Goal: Transaction & Acquisition: Book appointment/travel/reservation

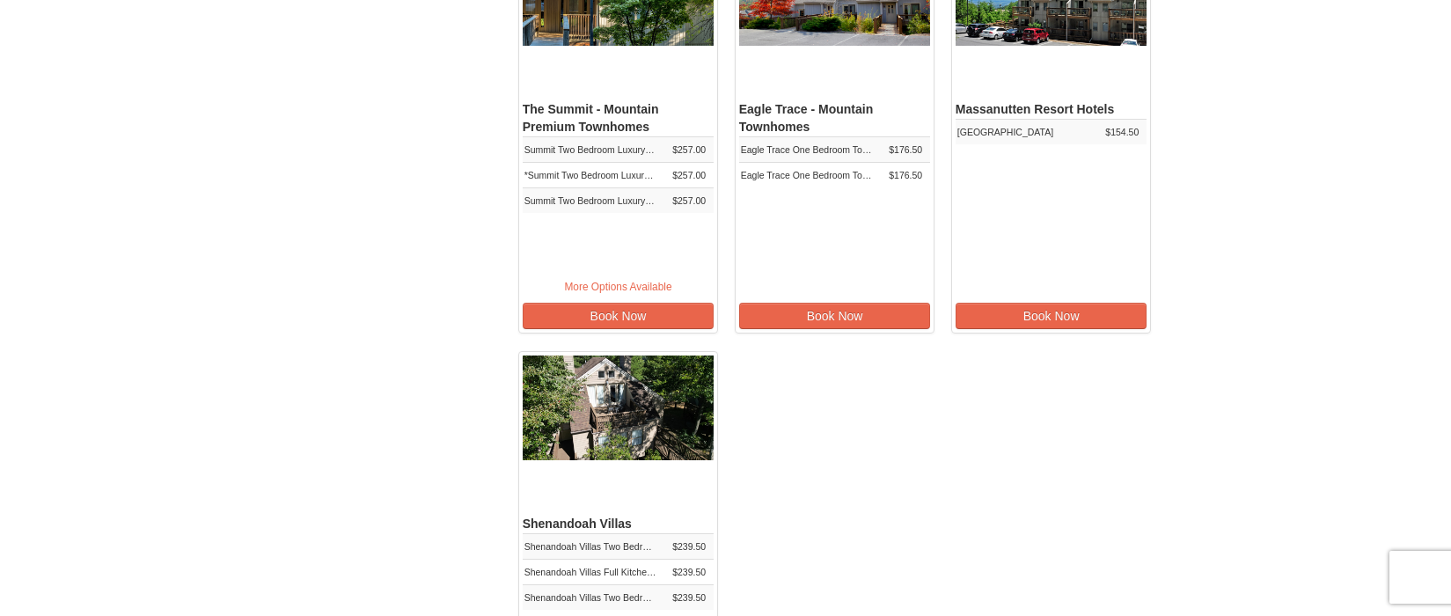
scroll to position [580, 0]
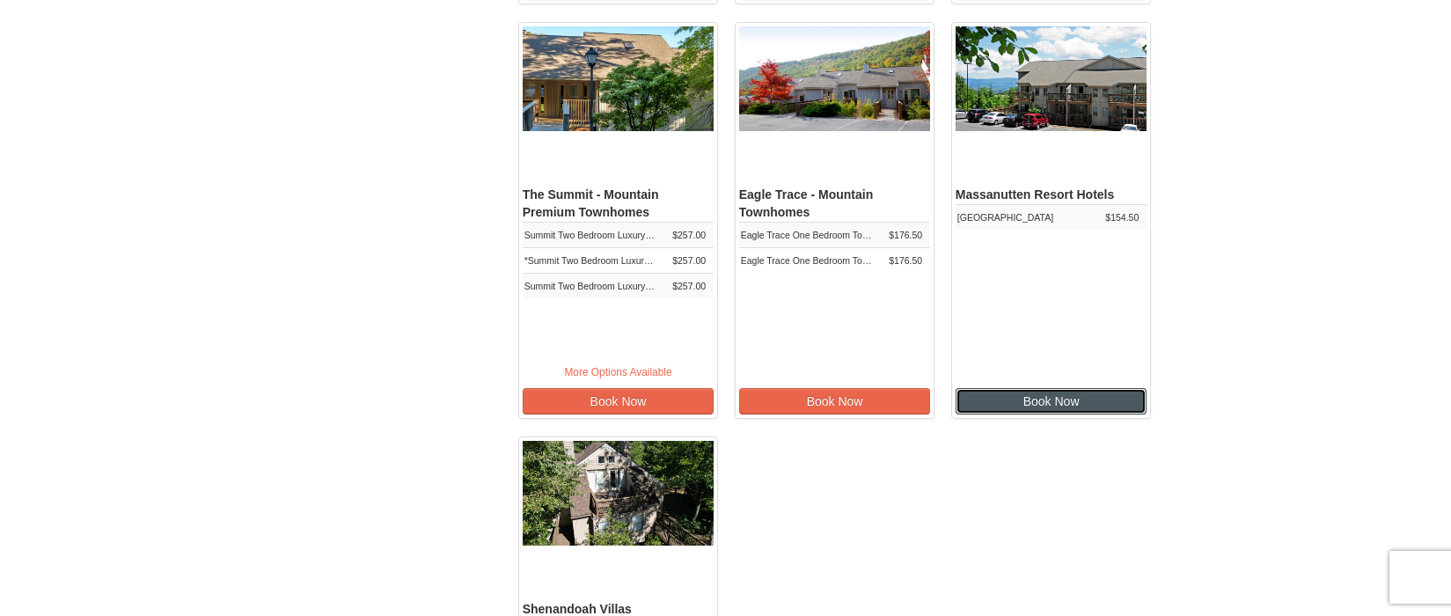
click at [1074, 415] on link "Book Now" at bounding box center [1052, 401] width 192 height 26
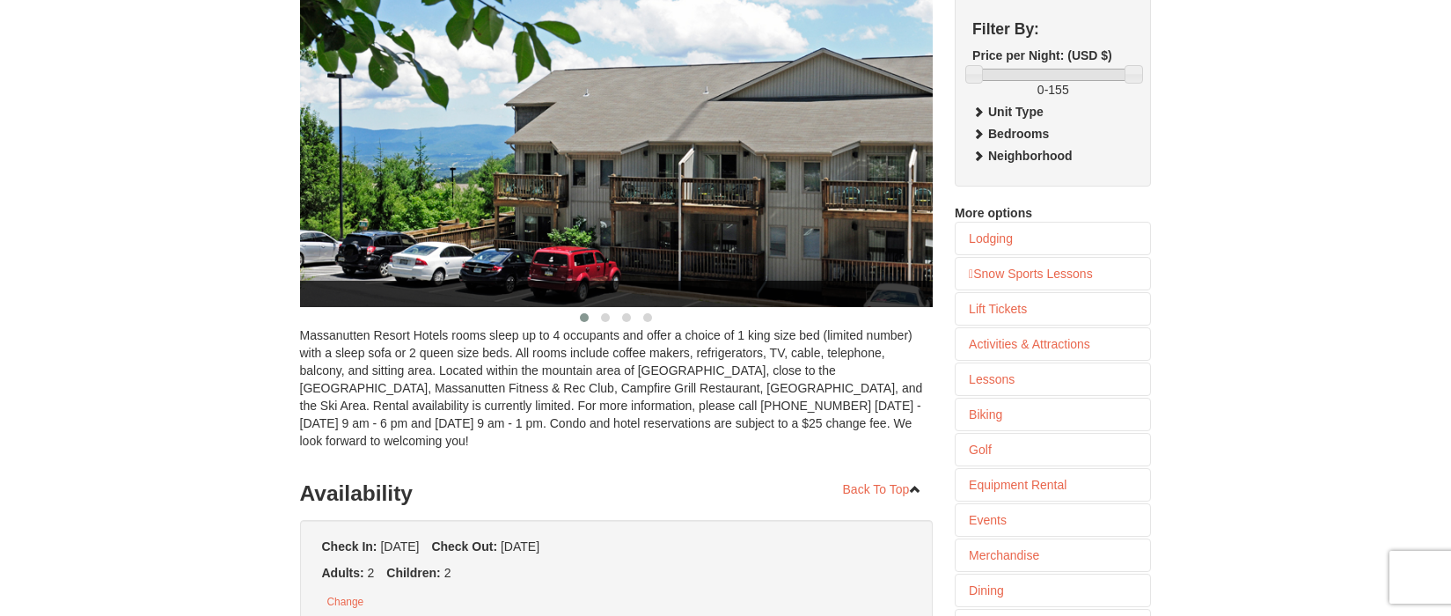
scroll to position [264, 0]
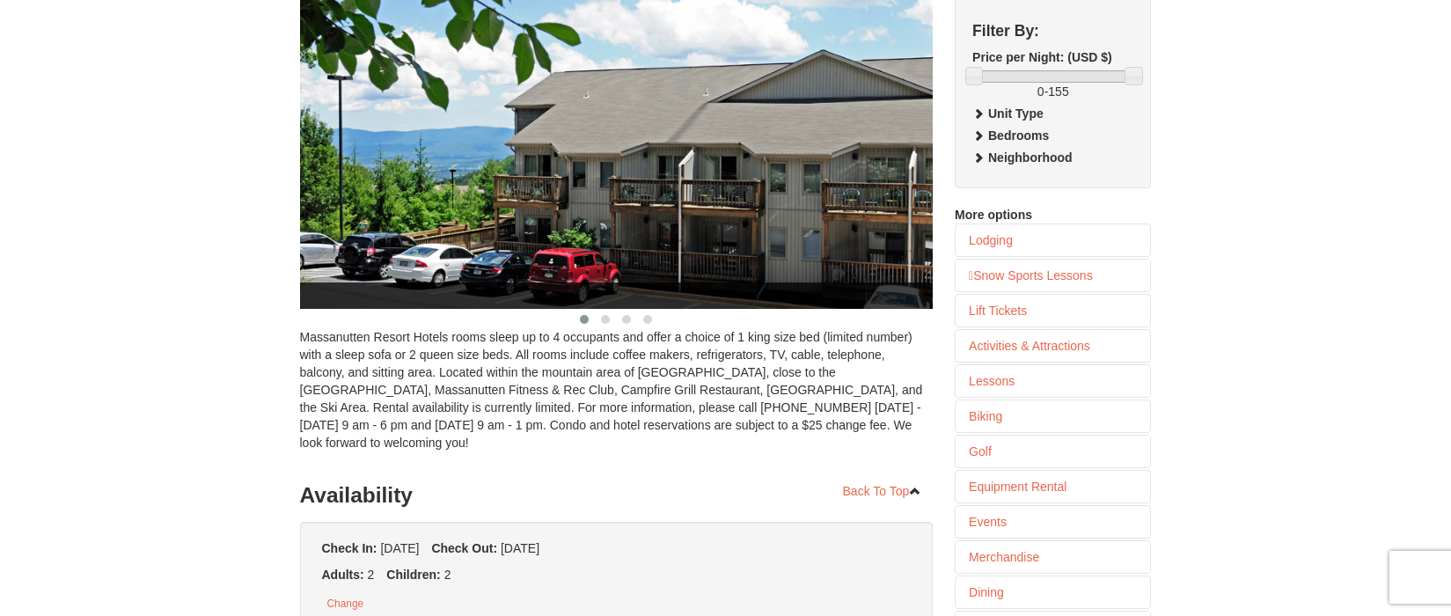
click at [849, 252] on img at bounding box center [626, 130] width 653 height 357
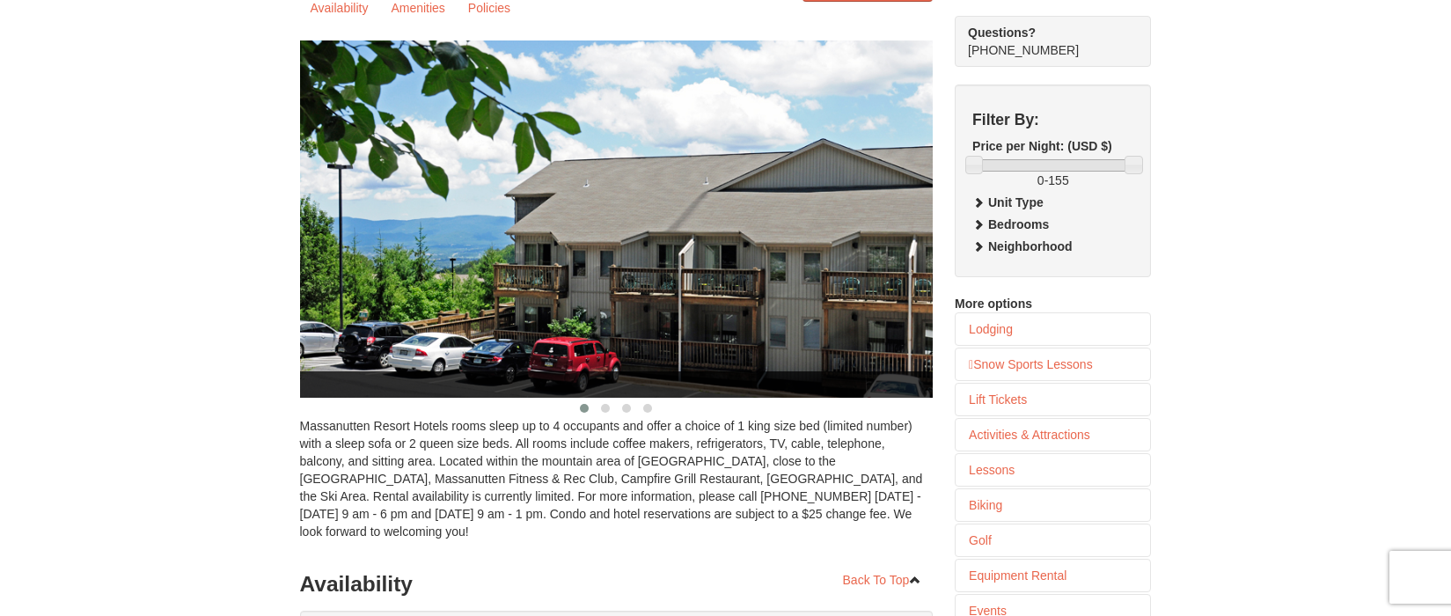
scroll to position [176, 0]
click at [893, 250] on img at bounding box center [626, 218] width 653 height 357
click at [595, 416] on button at bounding box center [605, 408] width 21 height 18
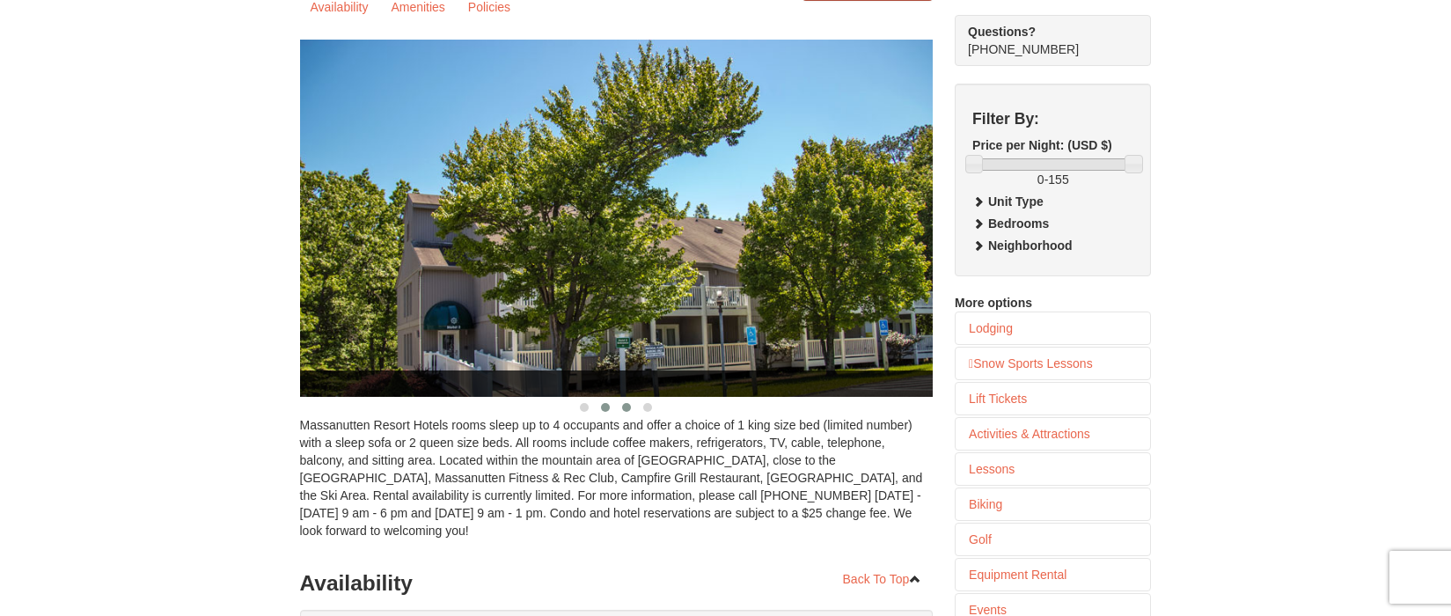
click at [622, 412] on span at bounding box center [626, 407] width 9 height 9
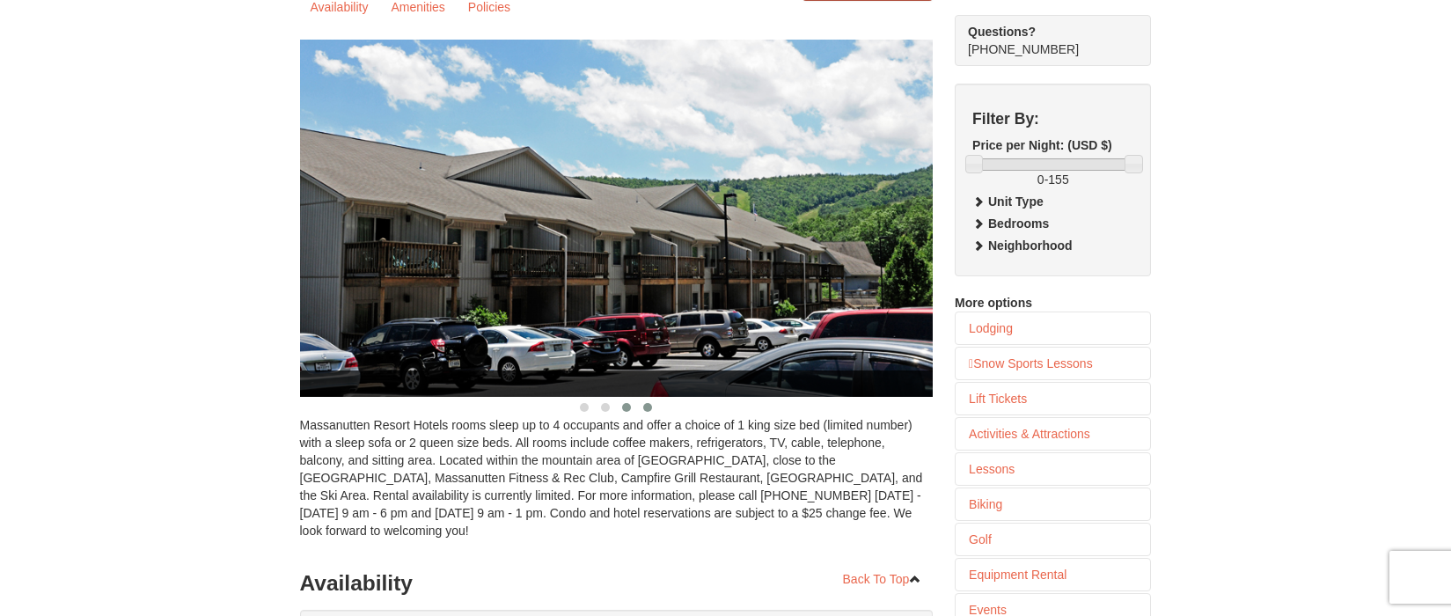
click at [643, 412] on span at bounding box center [647, 407] width 9 height 9
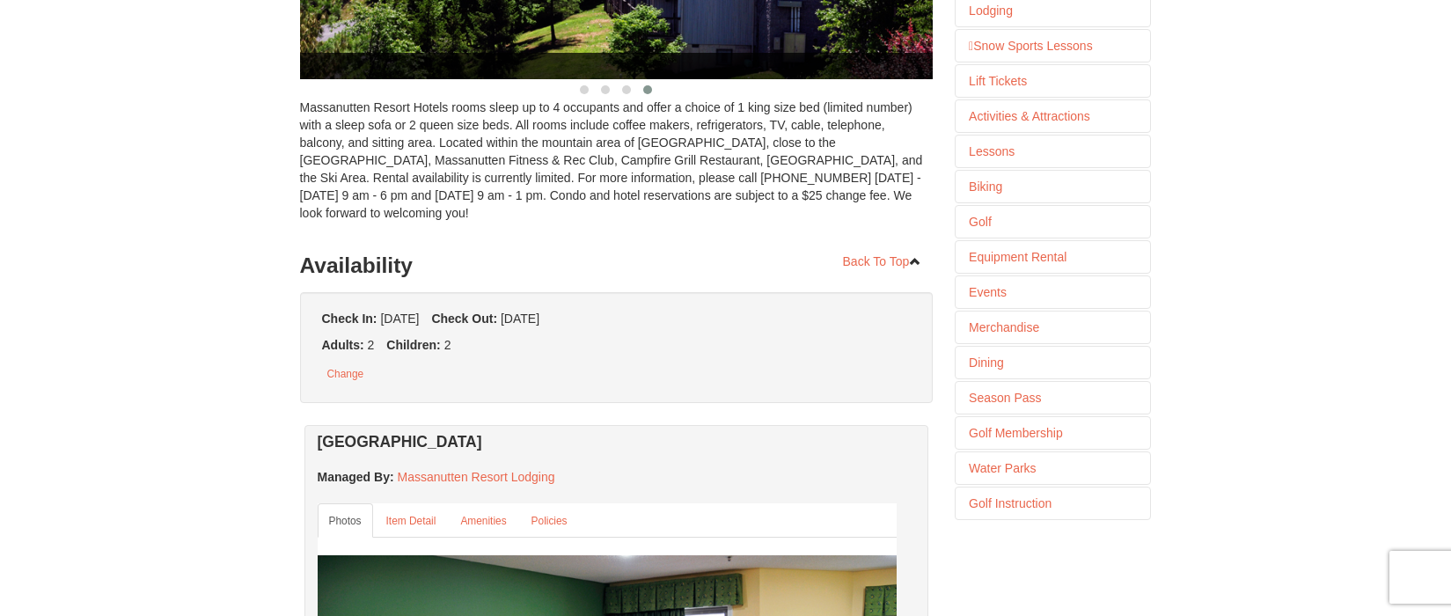
scroll to position [478, 0]
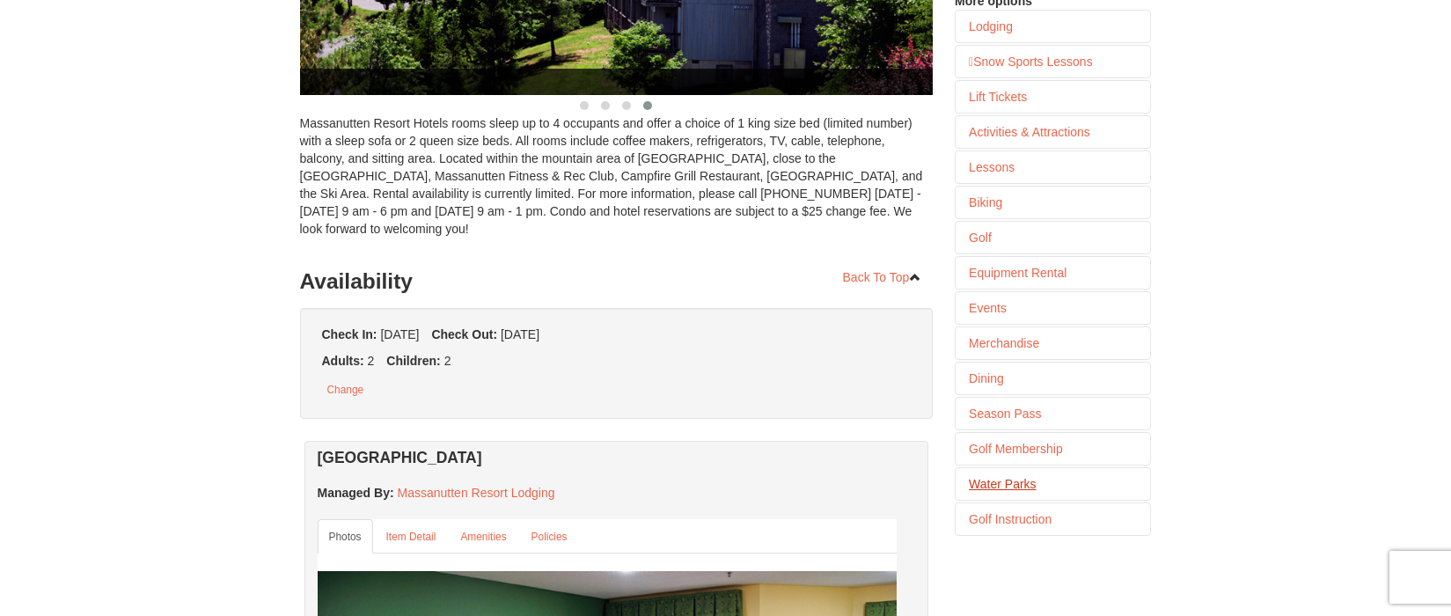
click at [1026, 500] on link "Water Parks" at bounding box center [1053, 484] width 195 height 32
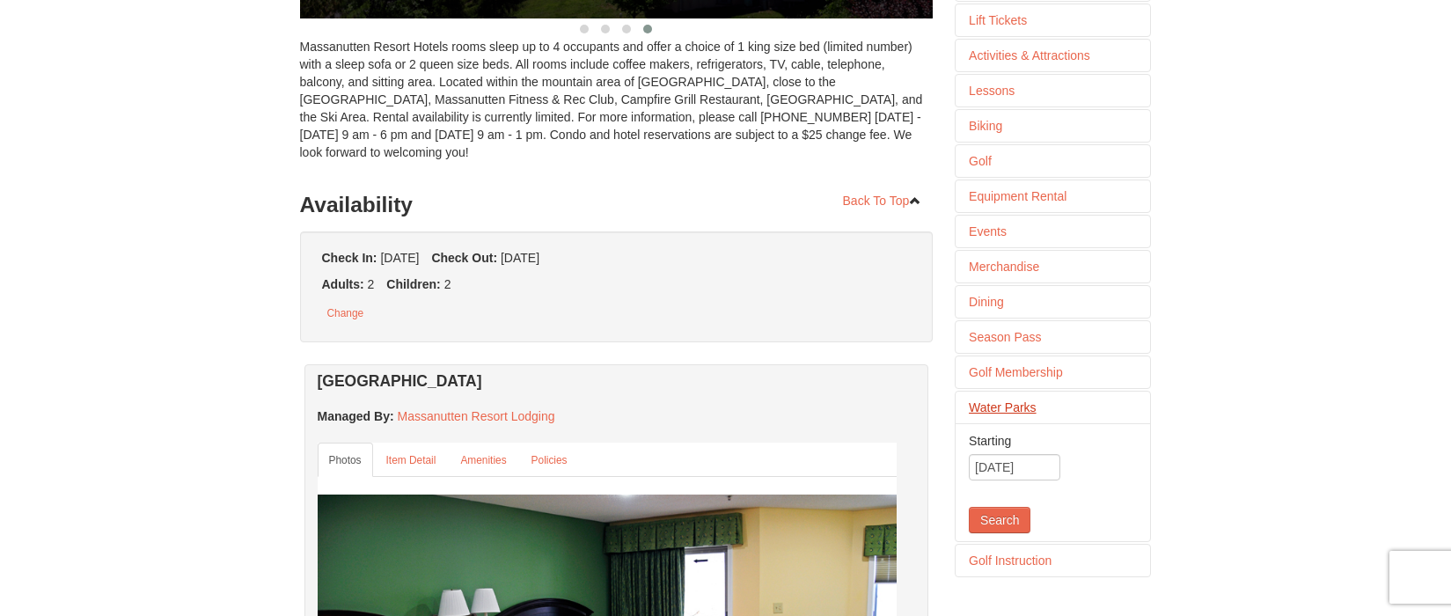
scroll to position [654, 0]
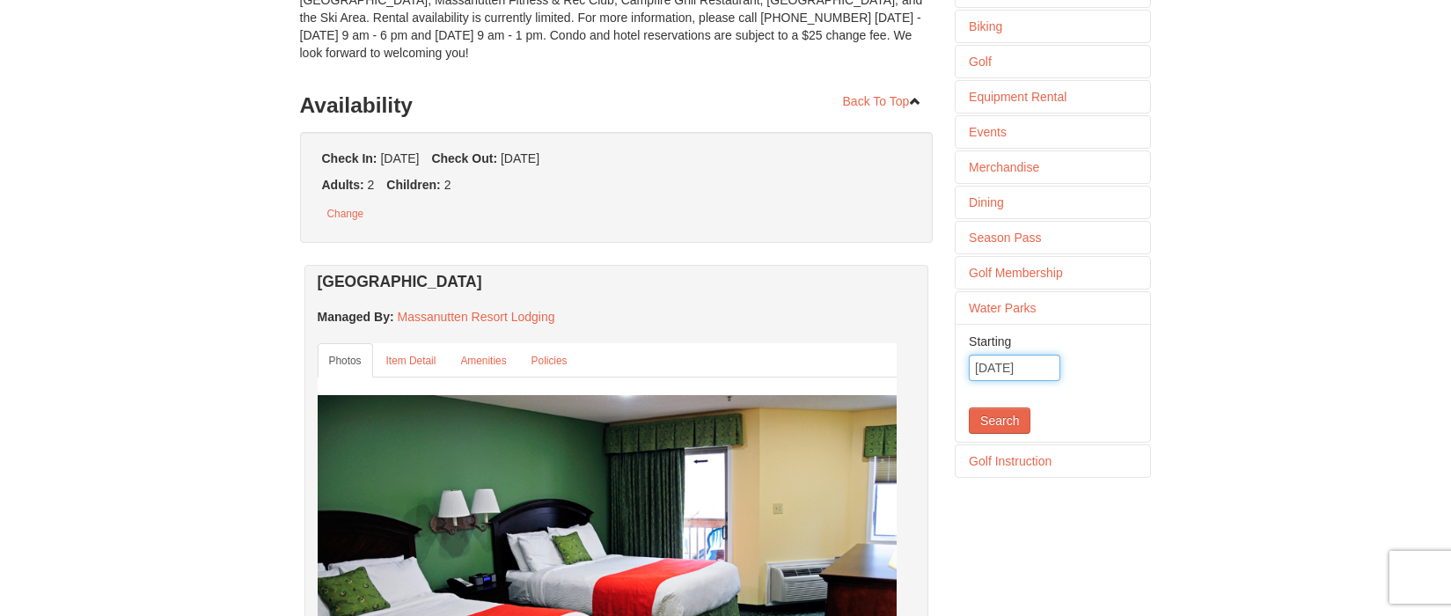
click at [1031, 381] on input "11/01/2025" at bounding box center [1015, 368] width 92 height 26
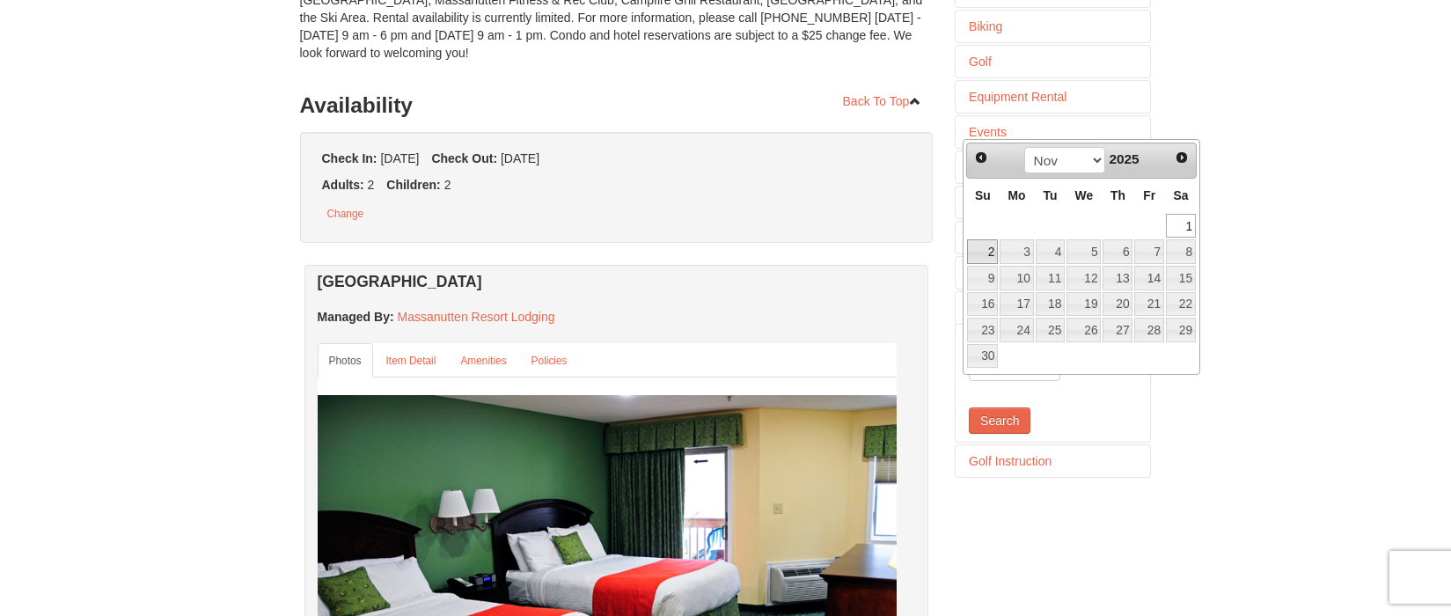
click at [981, 255] on link "2" at bounding box center [982, 251] width 31 height 25
type input "11/02/2025"
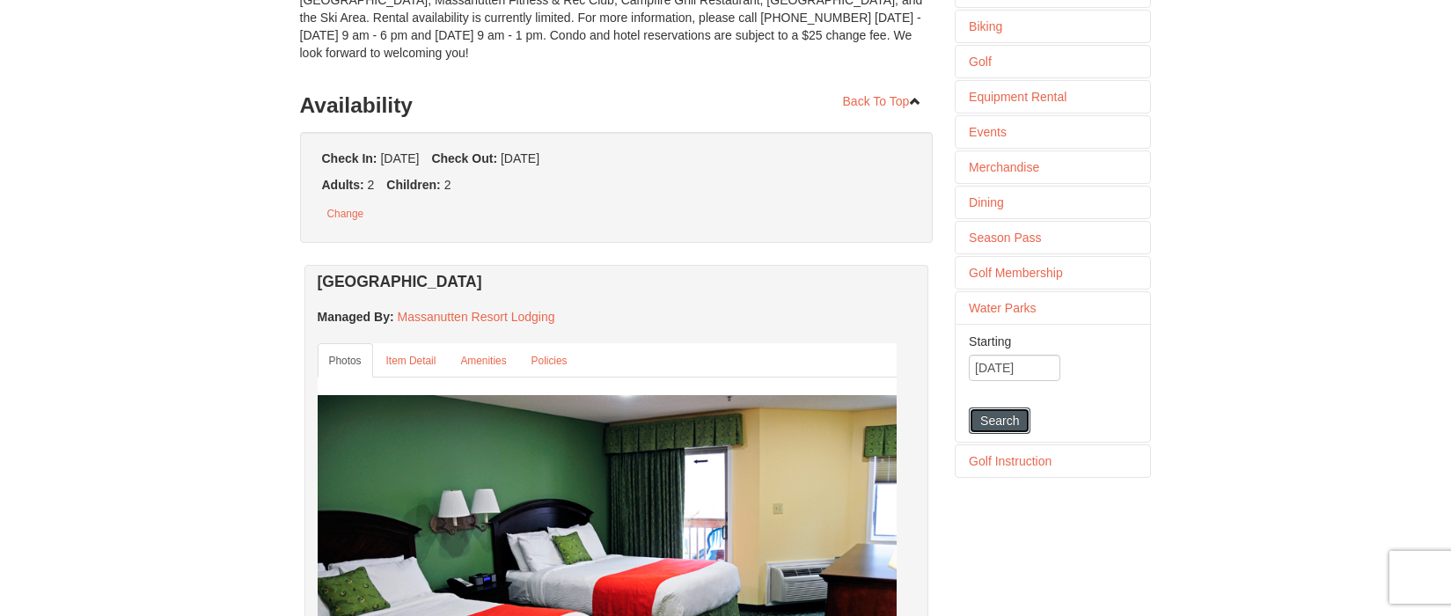
click at [1005, 434] on button "Search" at bounding box center [1000, 421] width 62 height 26
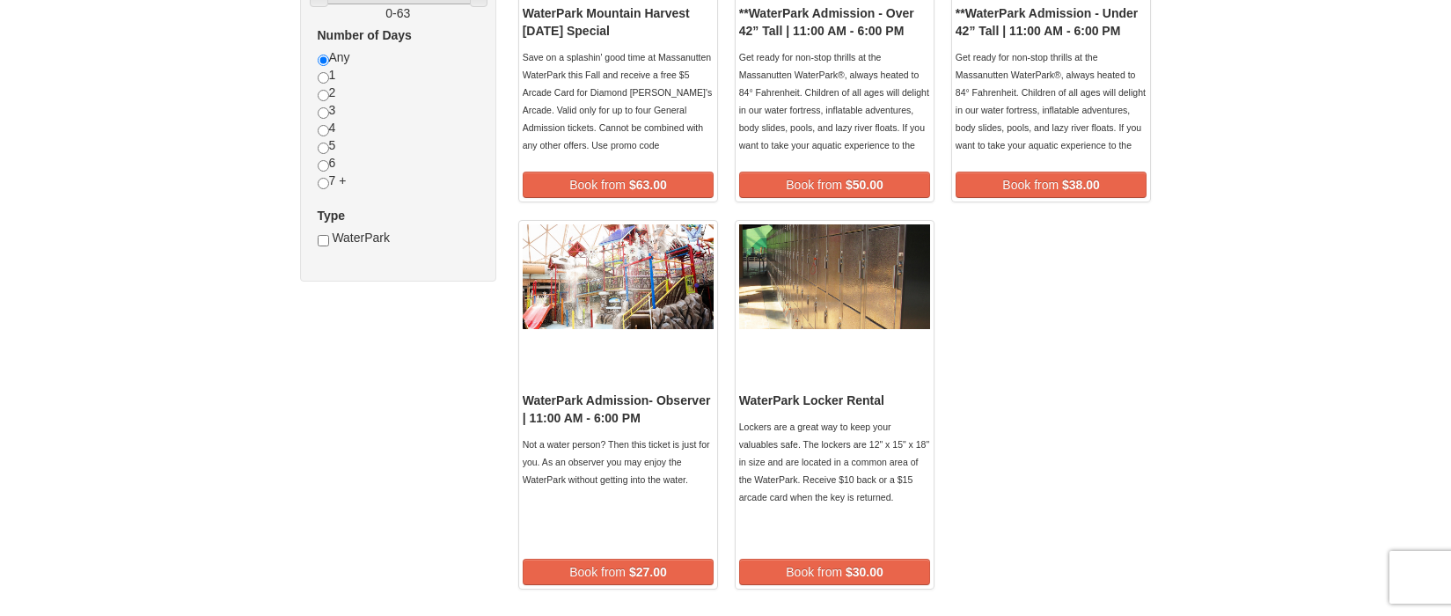
scroll to position [88, 0]
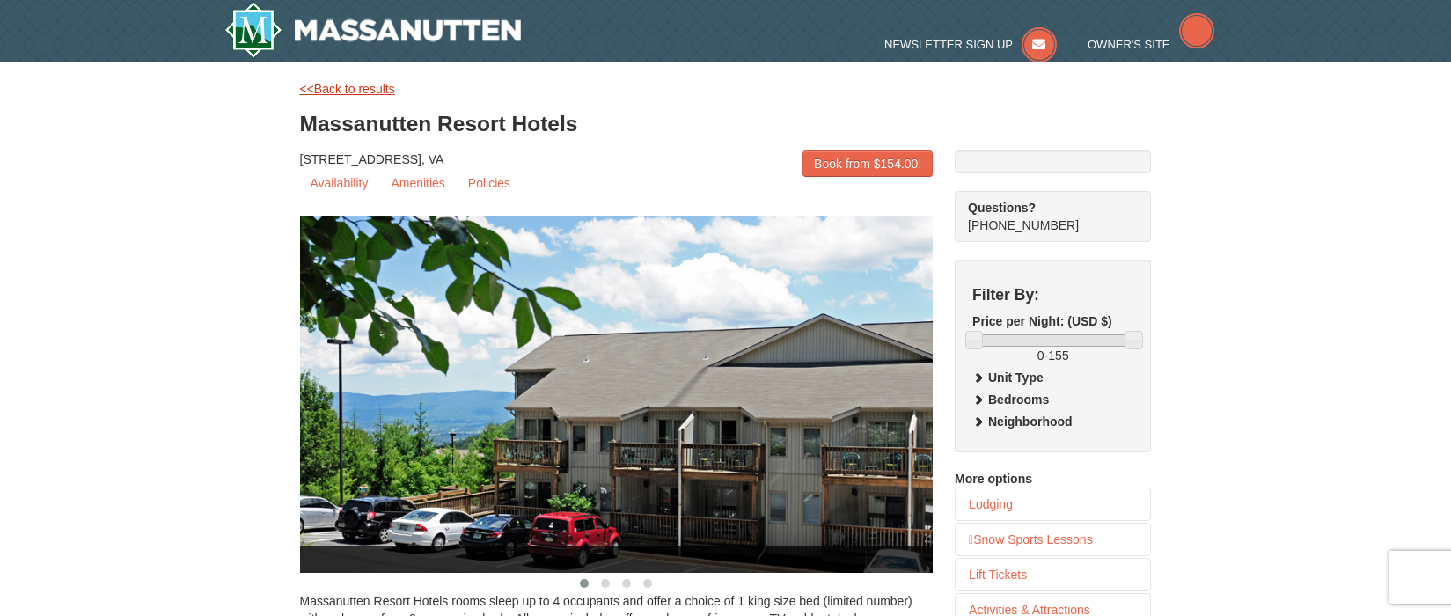
click at [300, 96] on link "<<Back to results" at bounding box center [347, 89] width 95 height 14
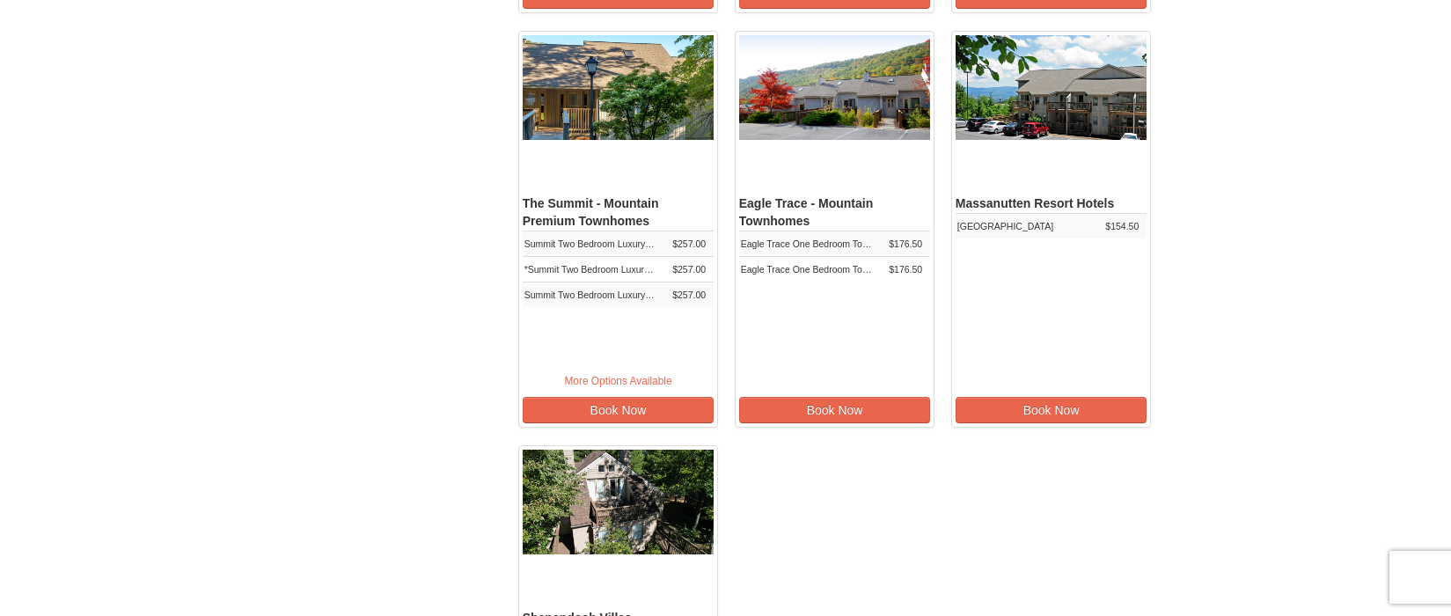
scroll to position [574, 0]
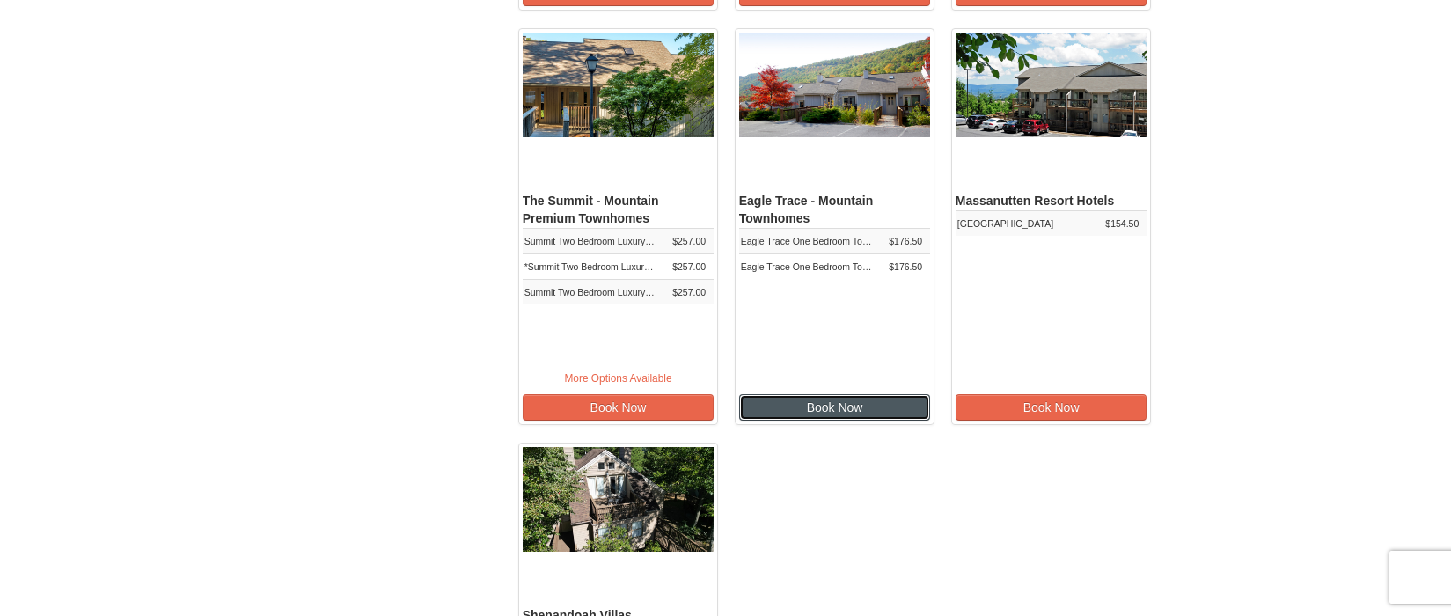
click at [839, 421] on link "Book Now" at bounding box center [835, 407] width 192 height 26
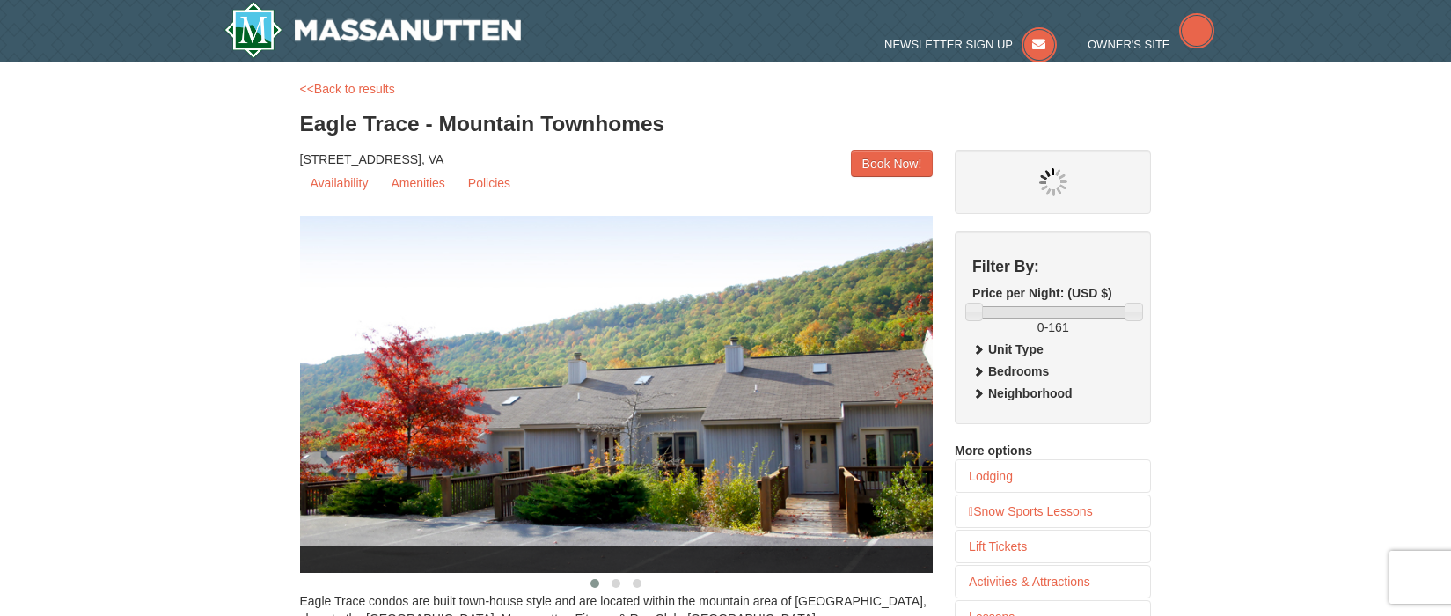
select select "10"
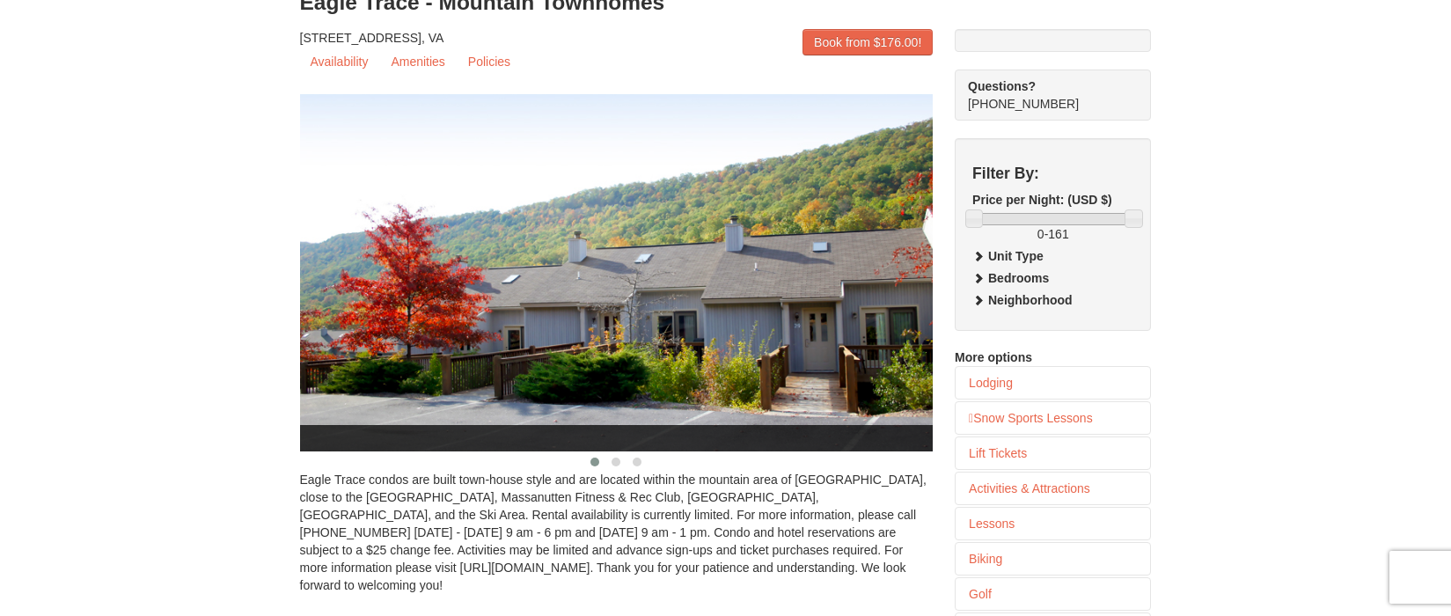
scroll to position [352, 0]
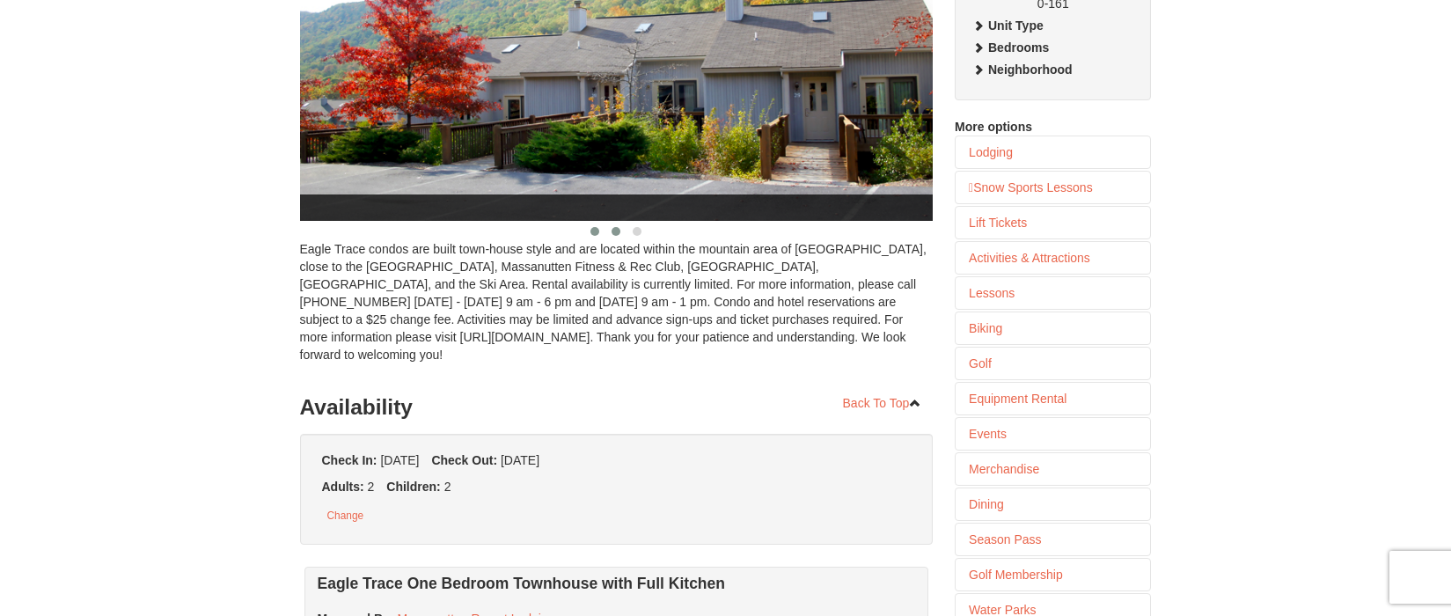
click at [612, 236] on span at bounding box center [616, 231] width 9 height 9
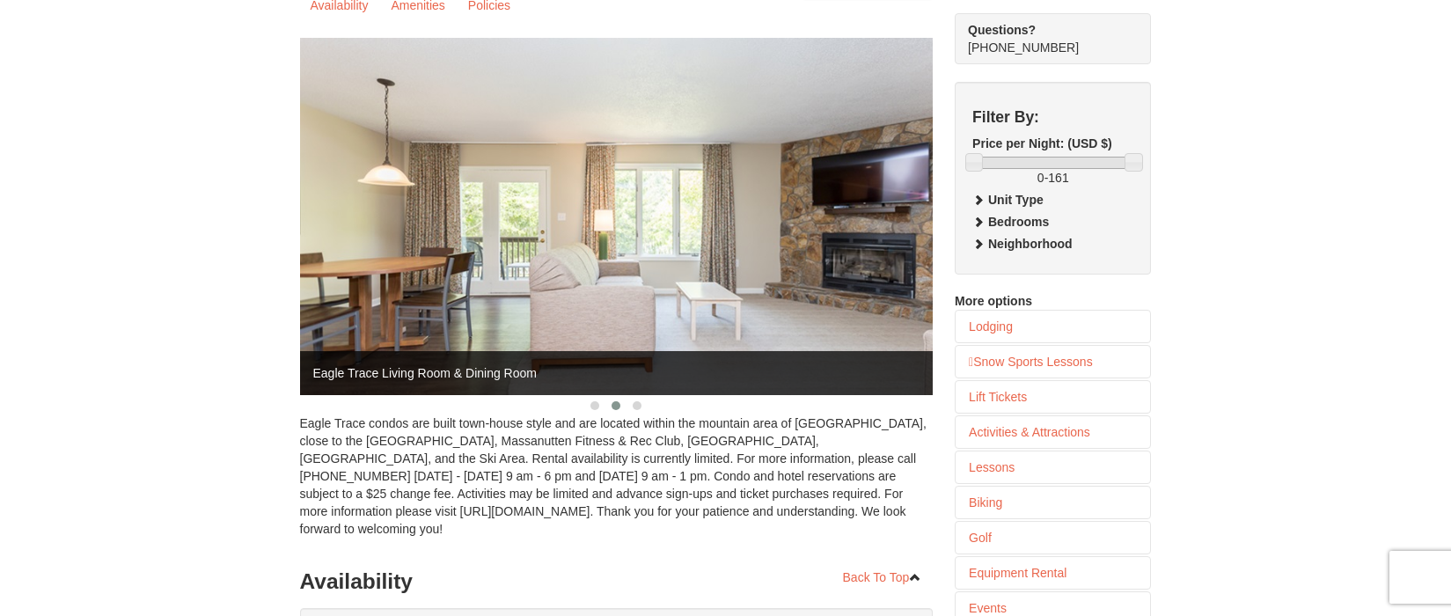
scroll to position [176, 0]
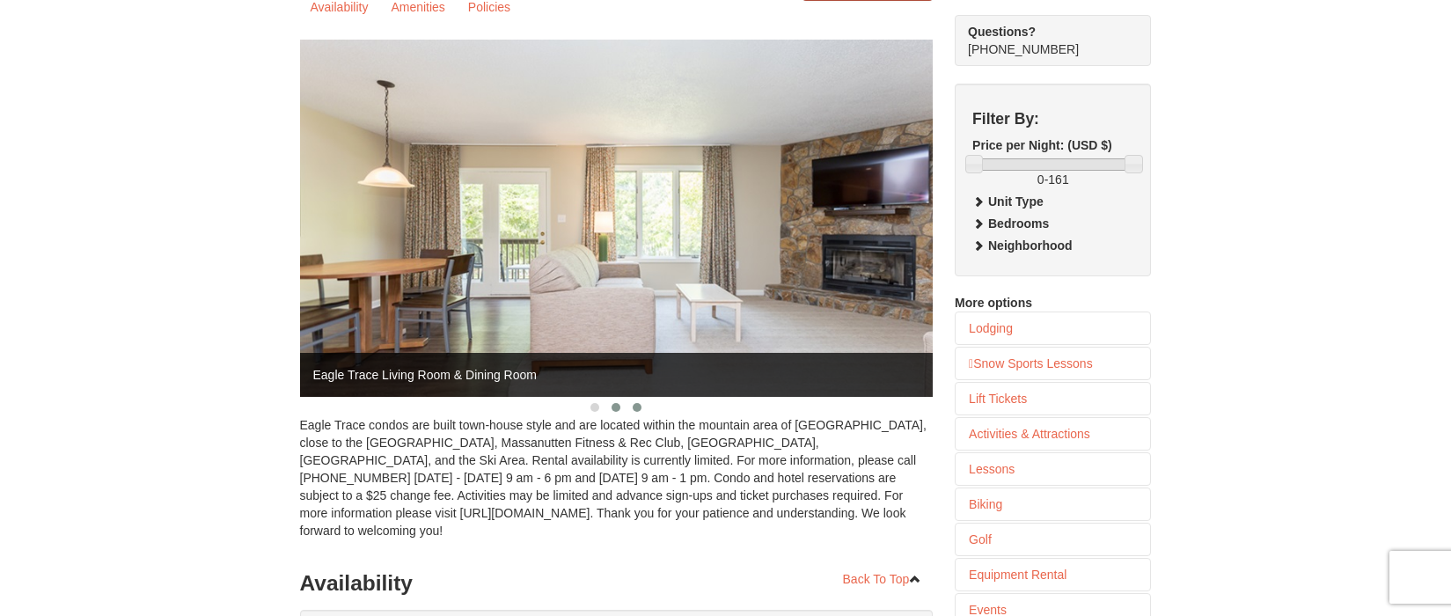
click at [633, 412] on span at bounding box center [637, 407] width 9 height 9
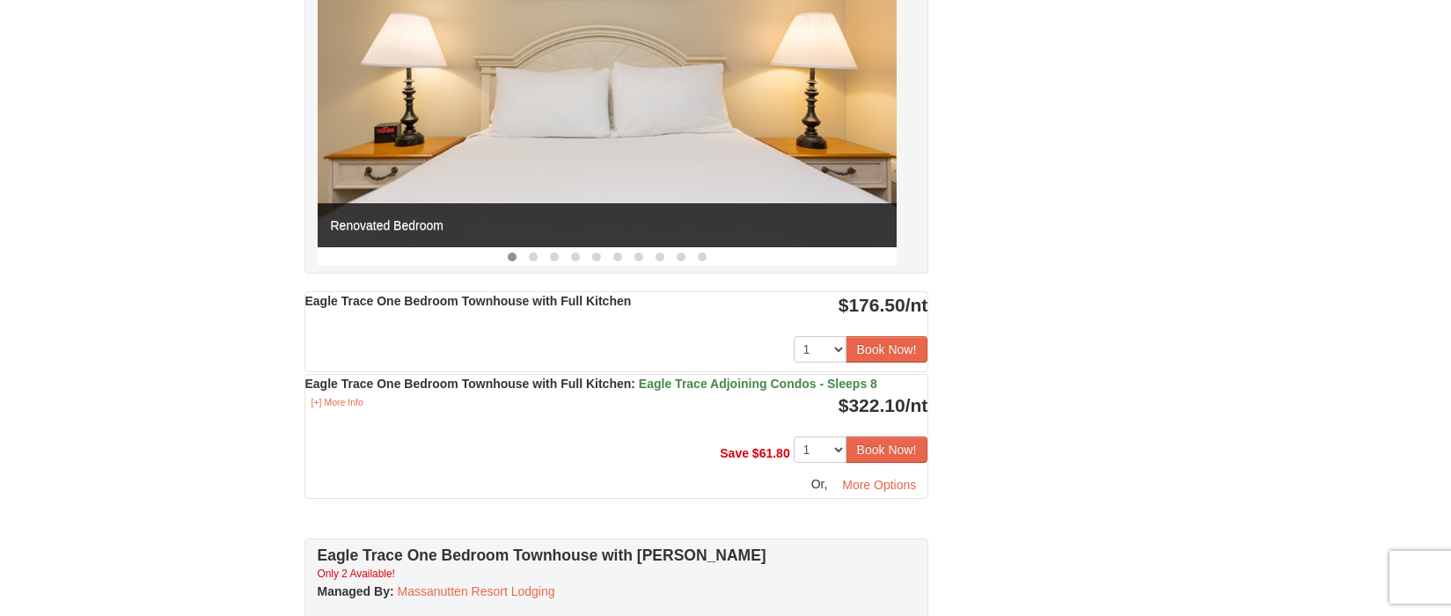
scroll to position [1144, 0]
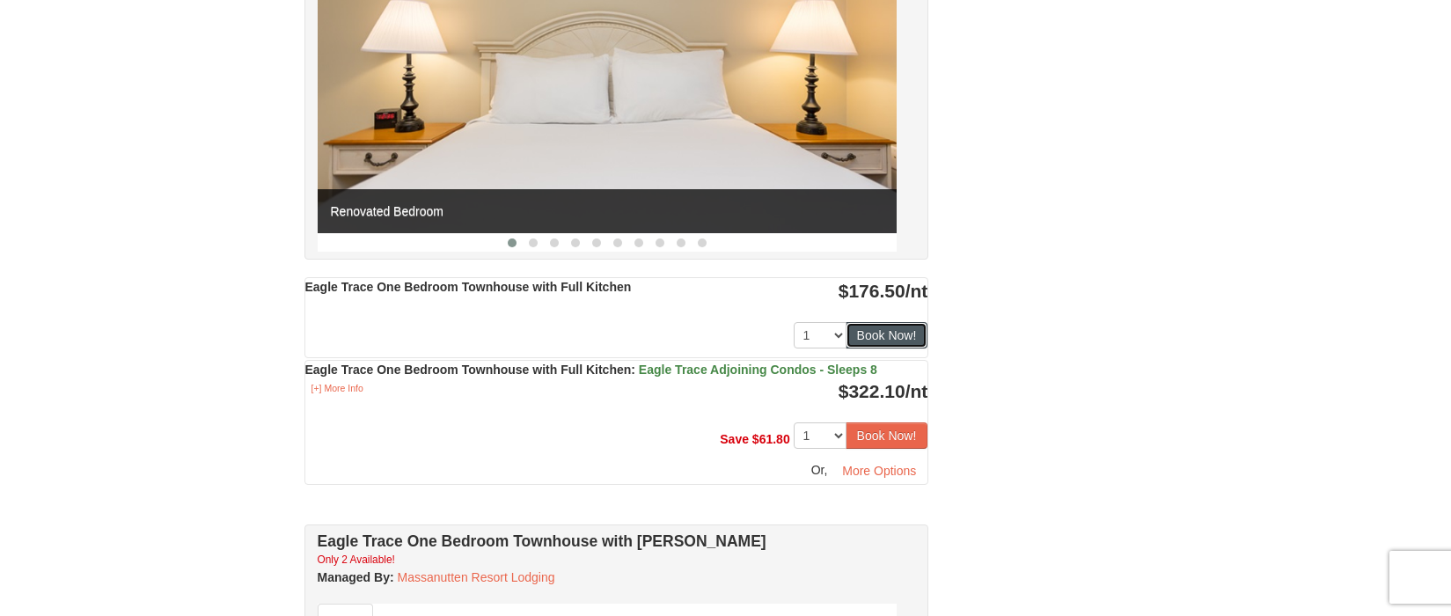
click at [871, 344] on button "Book Now!" at bounding box center [887, 335] width 83 height 26
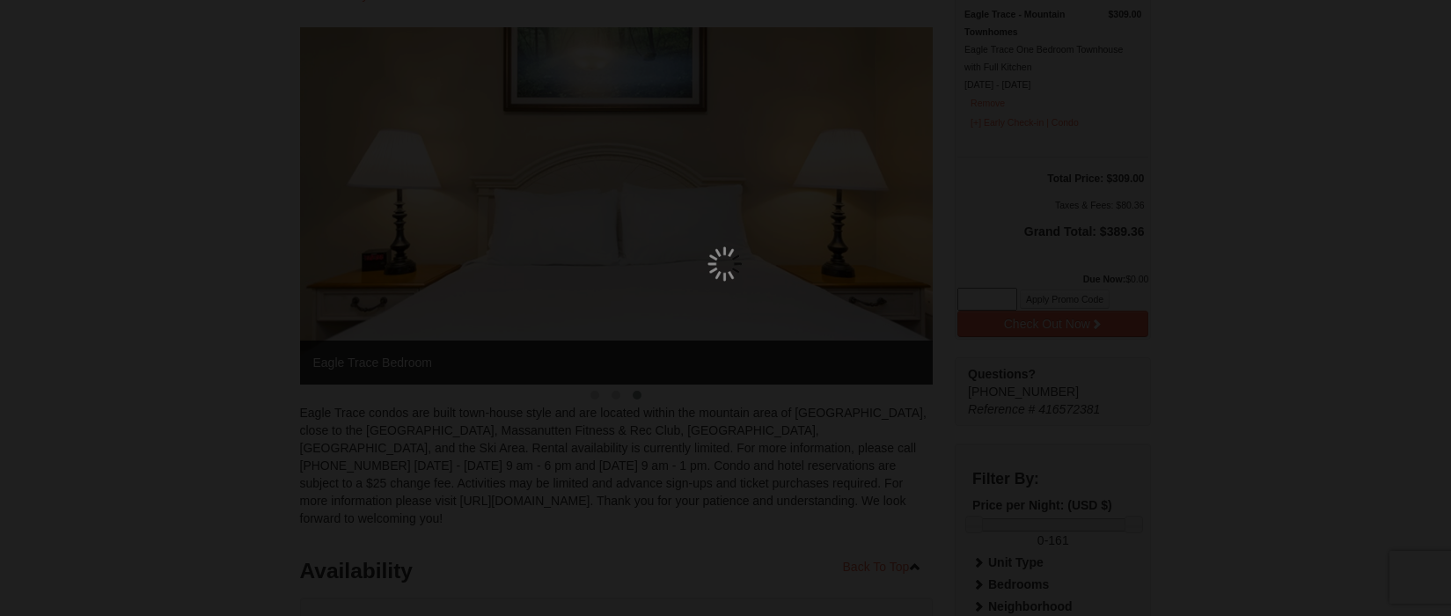
scroll to position [170, 0]
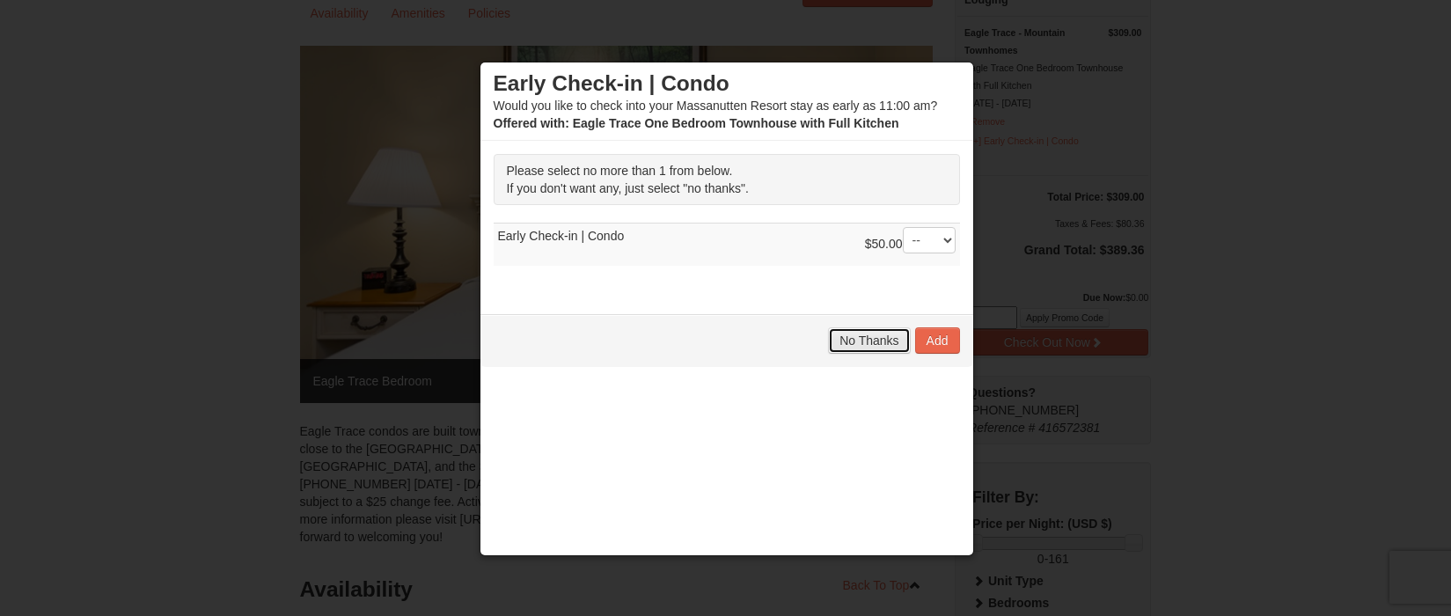
click at [893, 343] on span "No Thanks" at bounding box center [869, 341] width 59 height 14
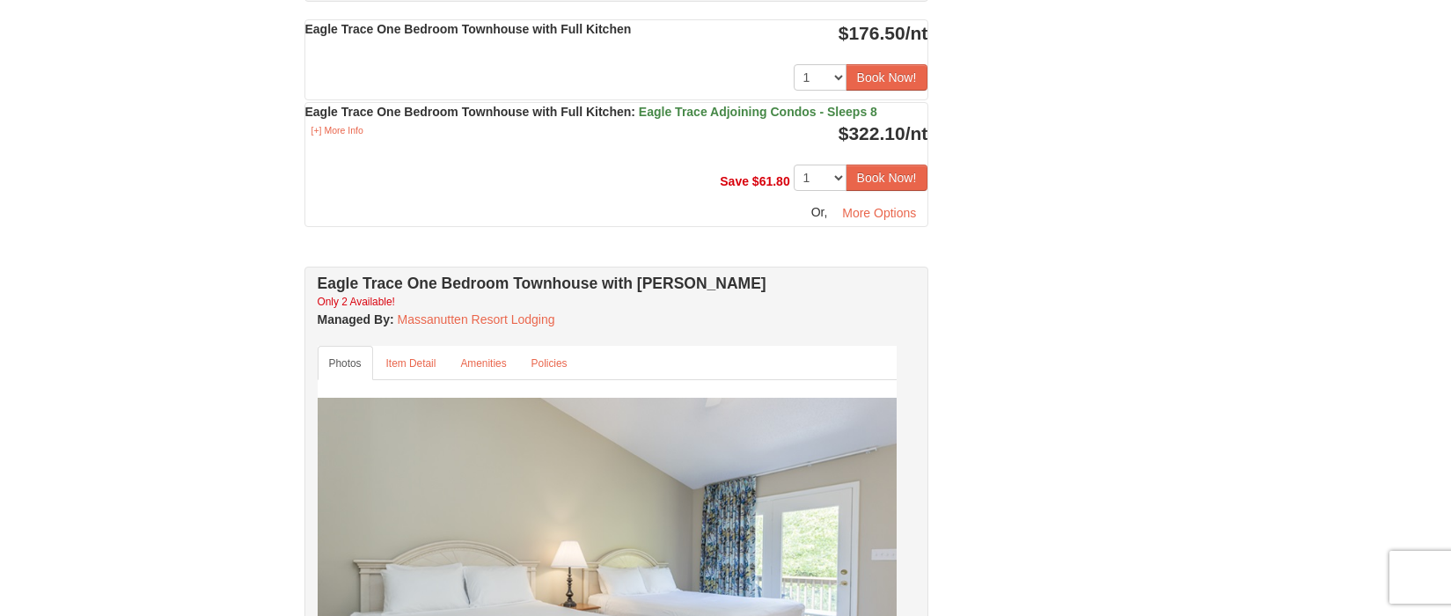
scroll to position [1314, 0]
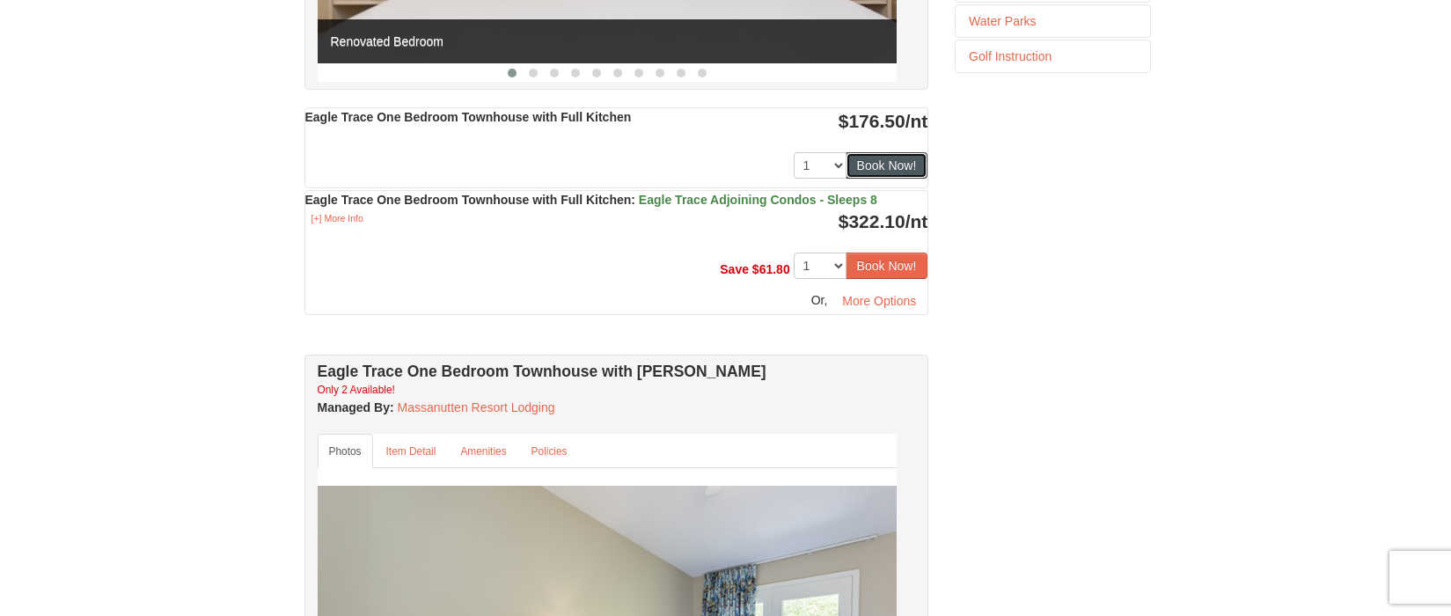
click at [878, 176] on button "Book Now!" at bounding box center [887, 165] width 83 height 26
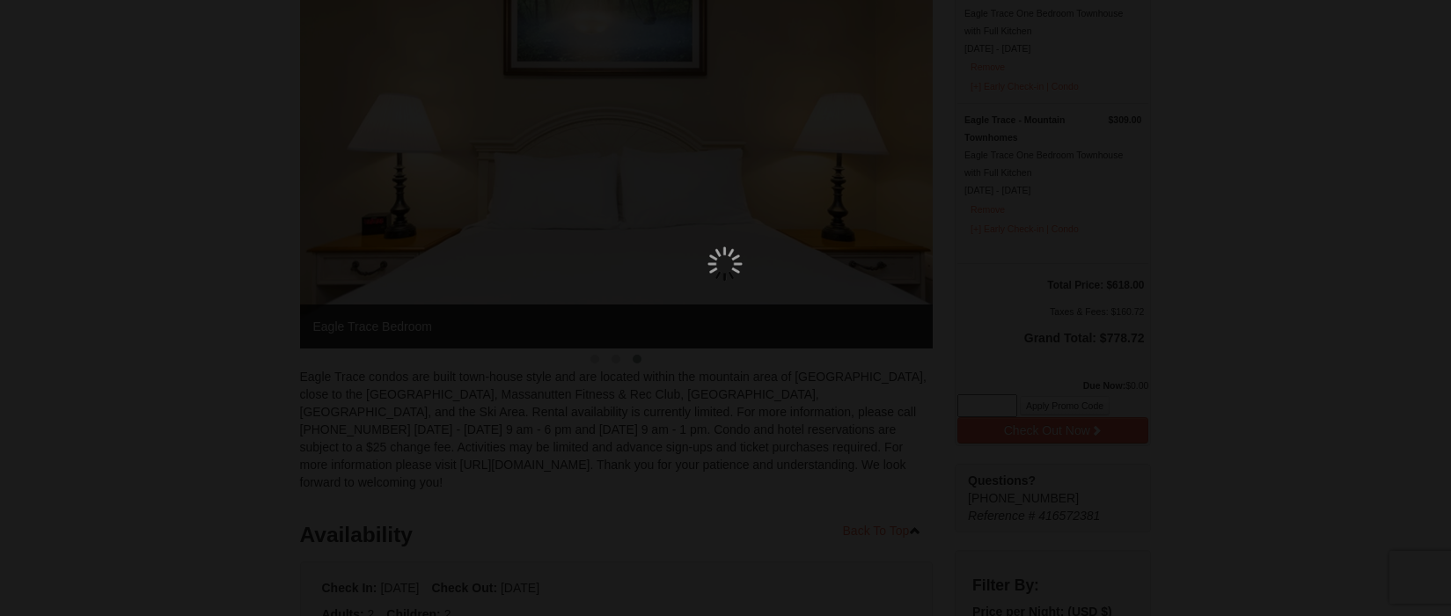
scroll to position [170, 0]
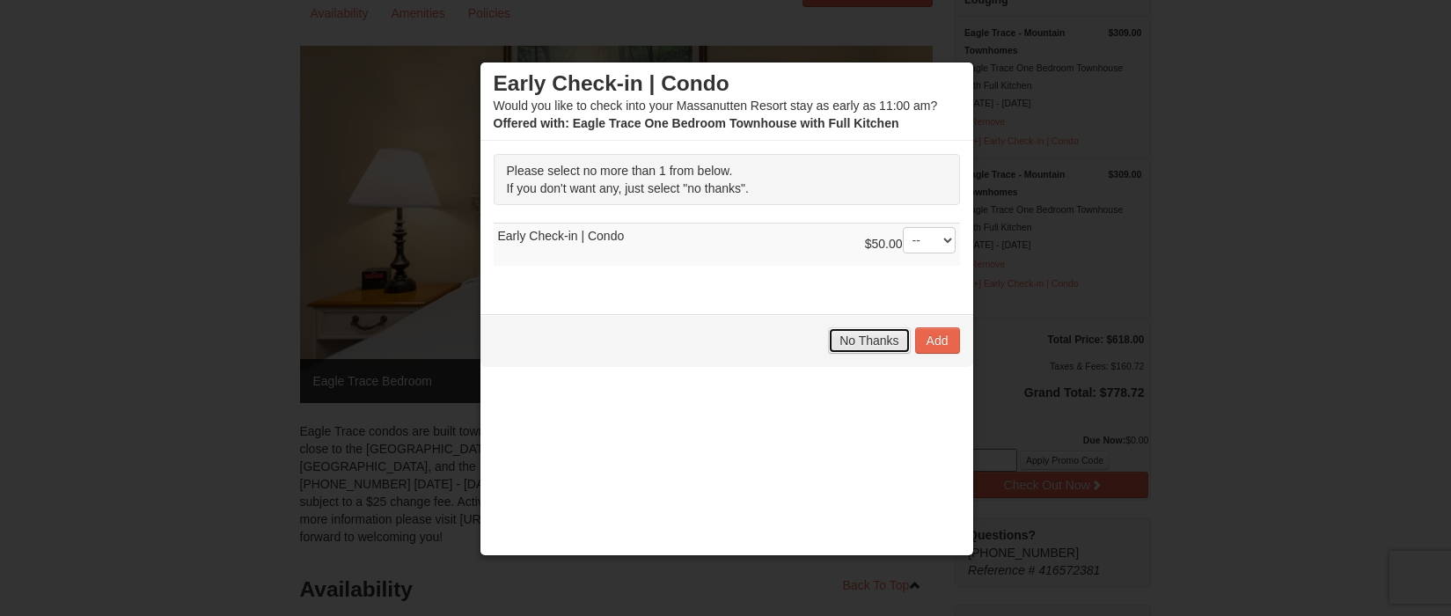
click at [893, 337] on span "No Thanks" at bounding box center [869, 341] width 59 height 14
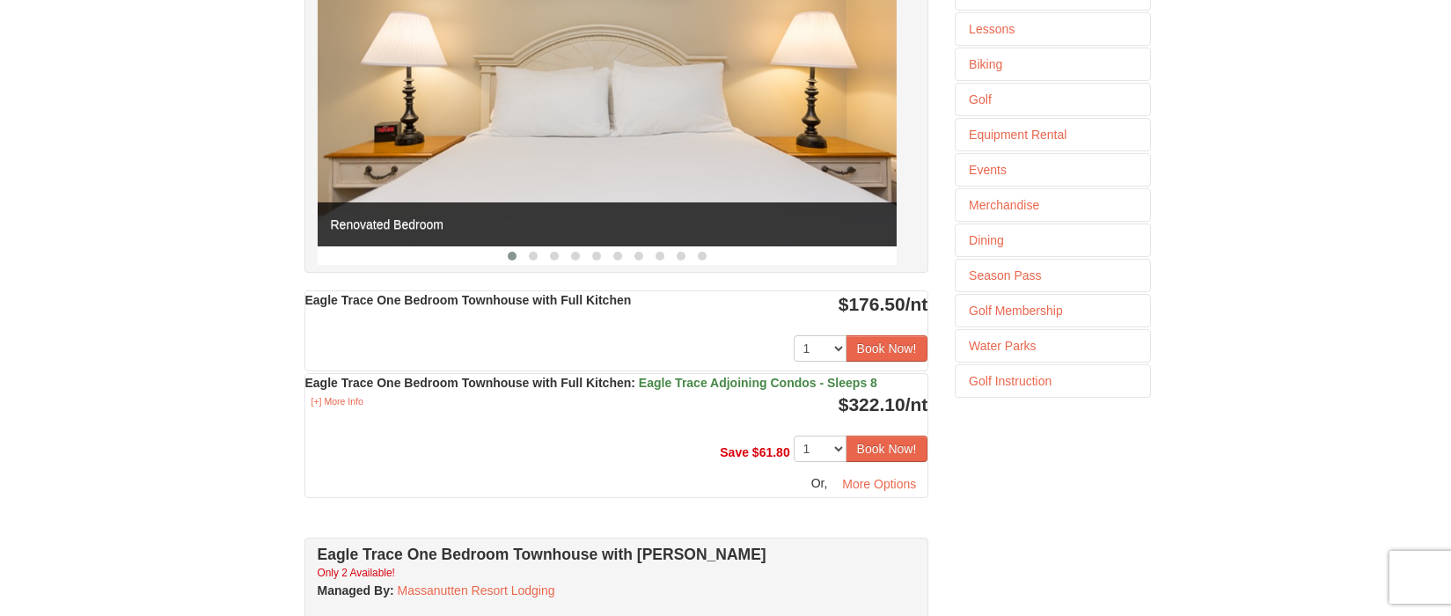
scroll to position [1138, 0]
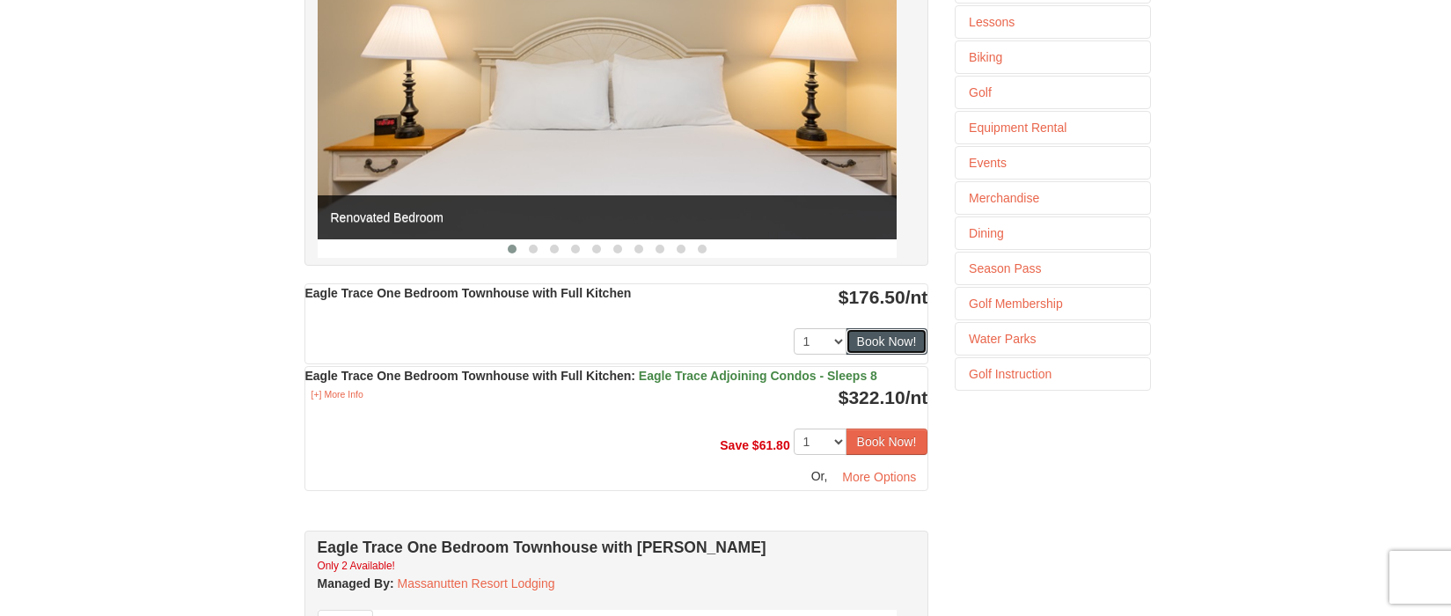
click at [871, 355] on button "Book Now!" at bounding box center [887, 341] width 83 height 26
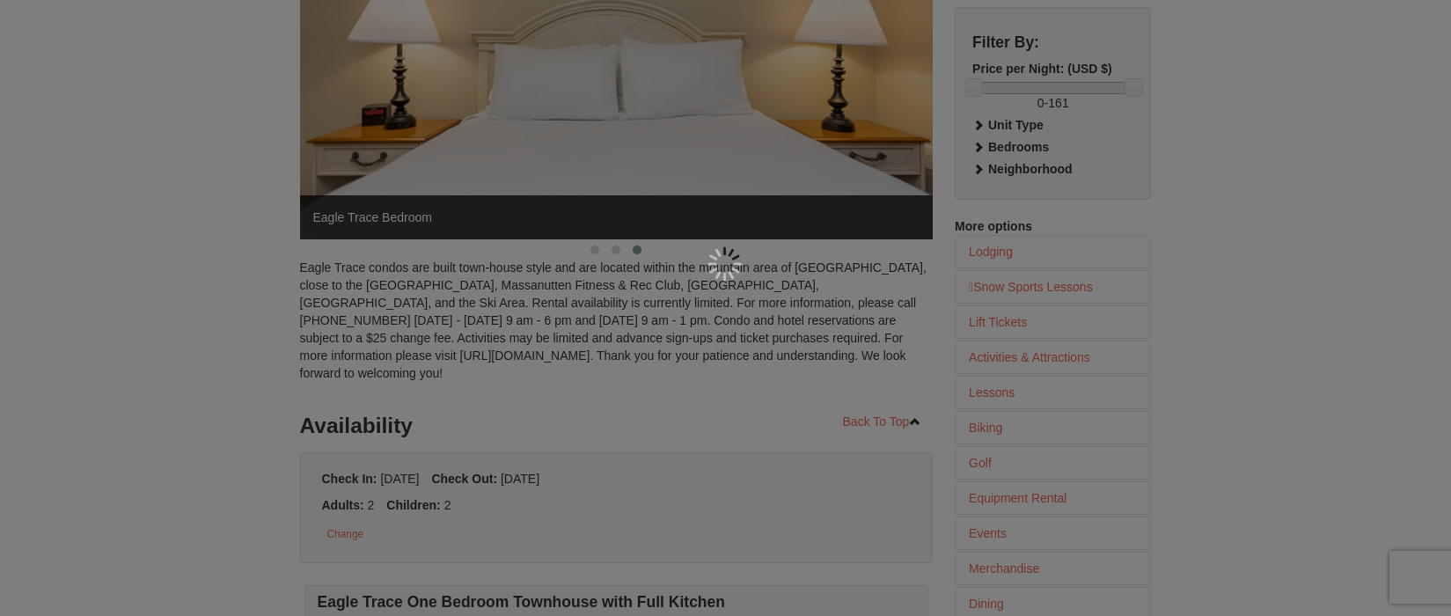
scroll to position [170, 0]
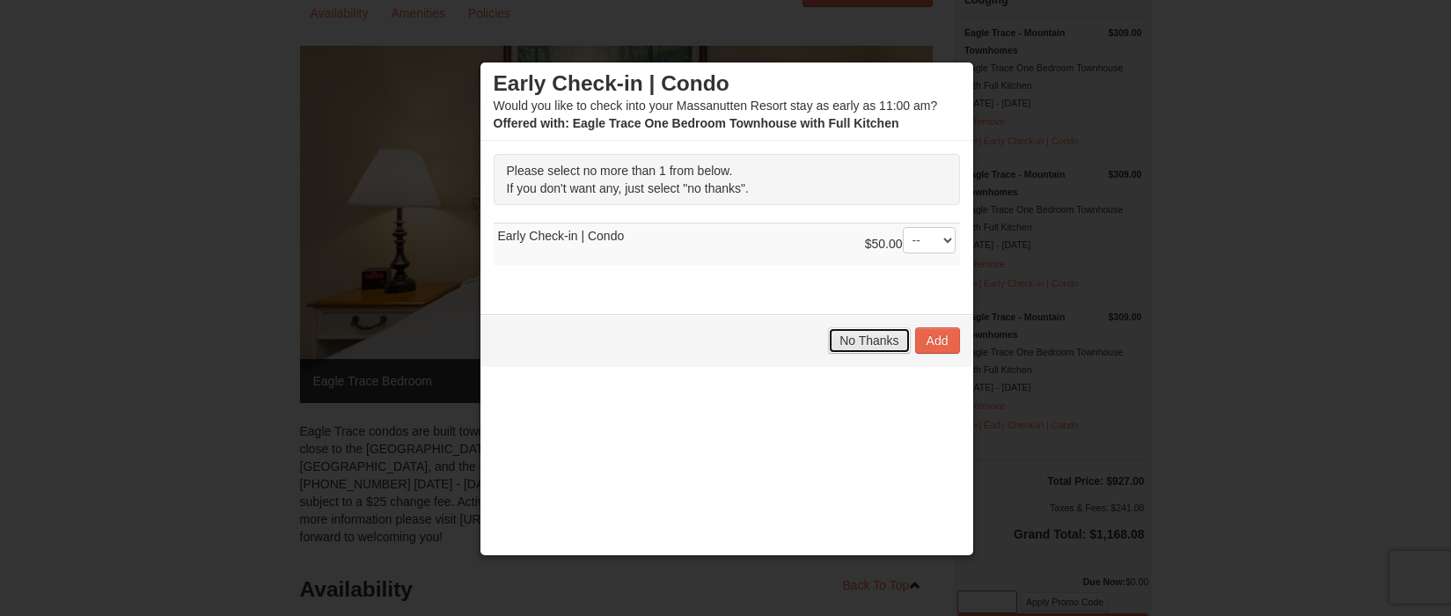
click at [890, 339] on span "No Thanks" at bounding box center [869, 341] width 59 height 14
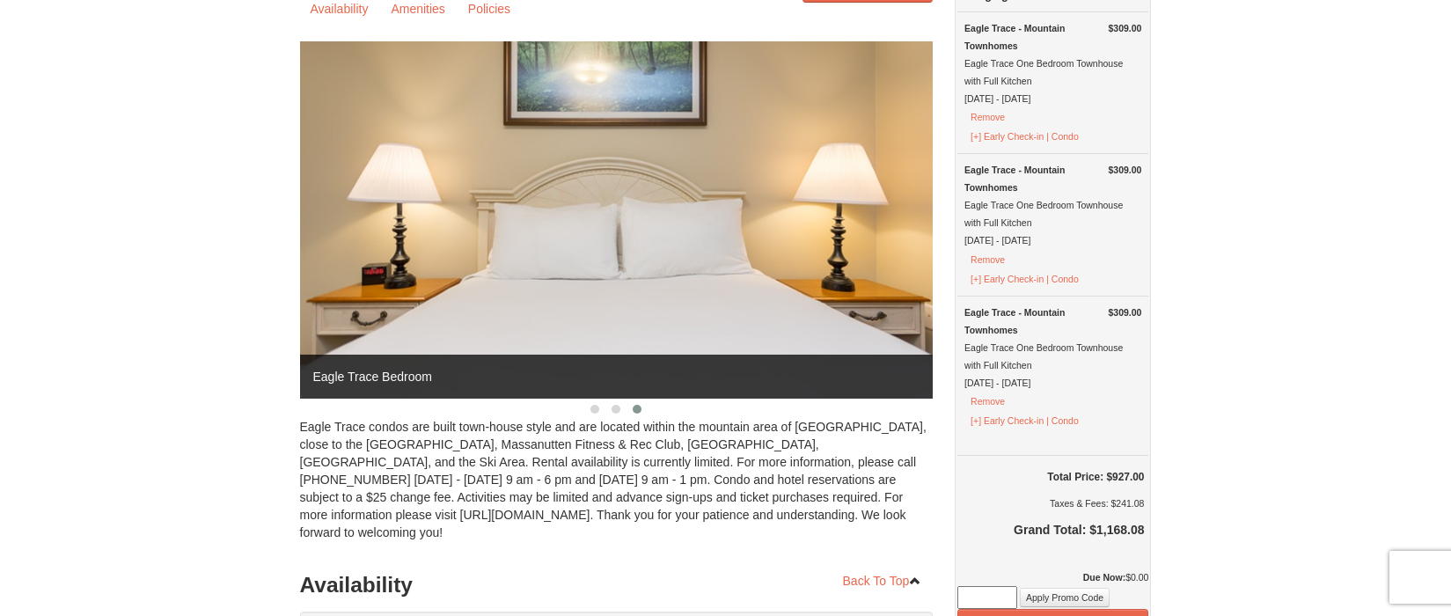
scroll to position [176, 0]
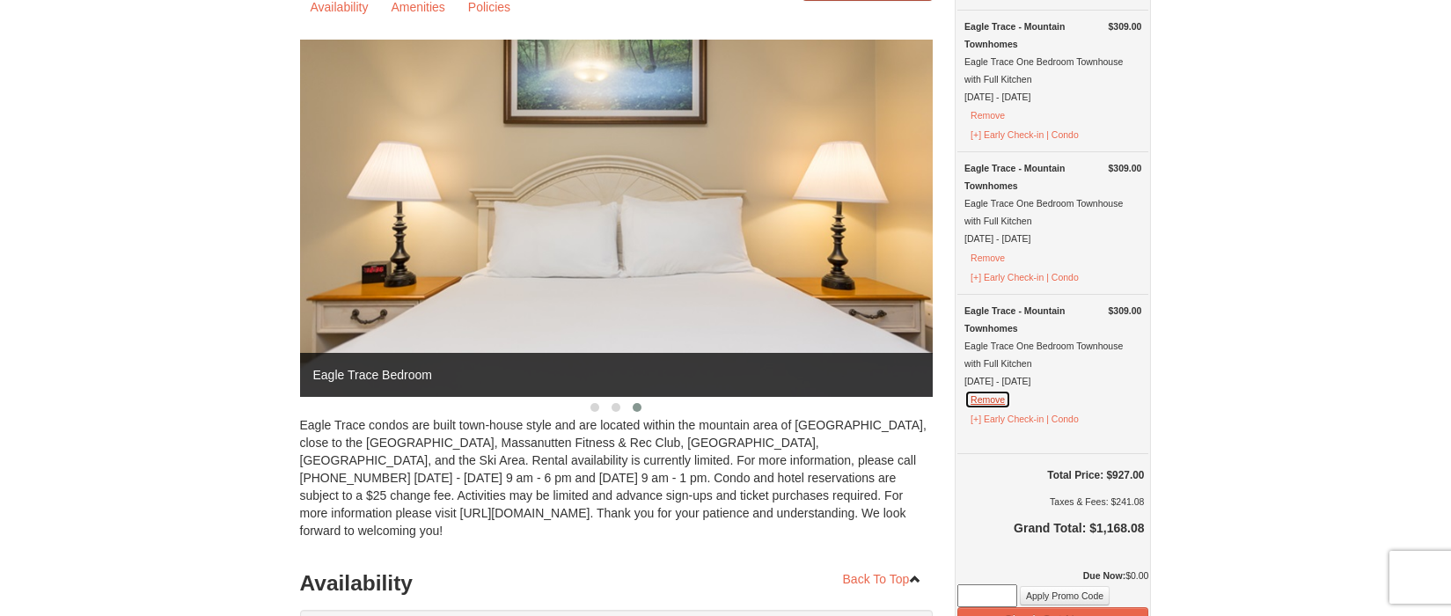
click at [989, 409] on button "Remove" at bounding box center [988, 399] width 47 height 19
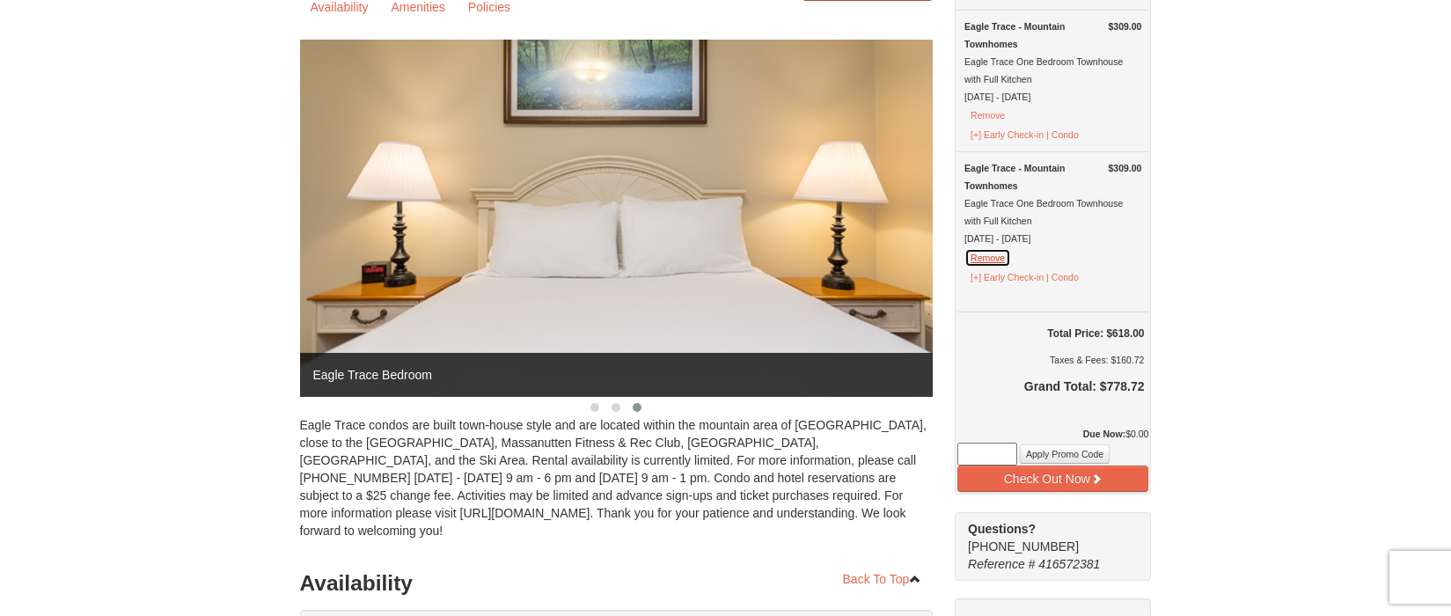
click at [982, 268] on button "Remove" at bounding box center [988, 257] width 47 height 19
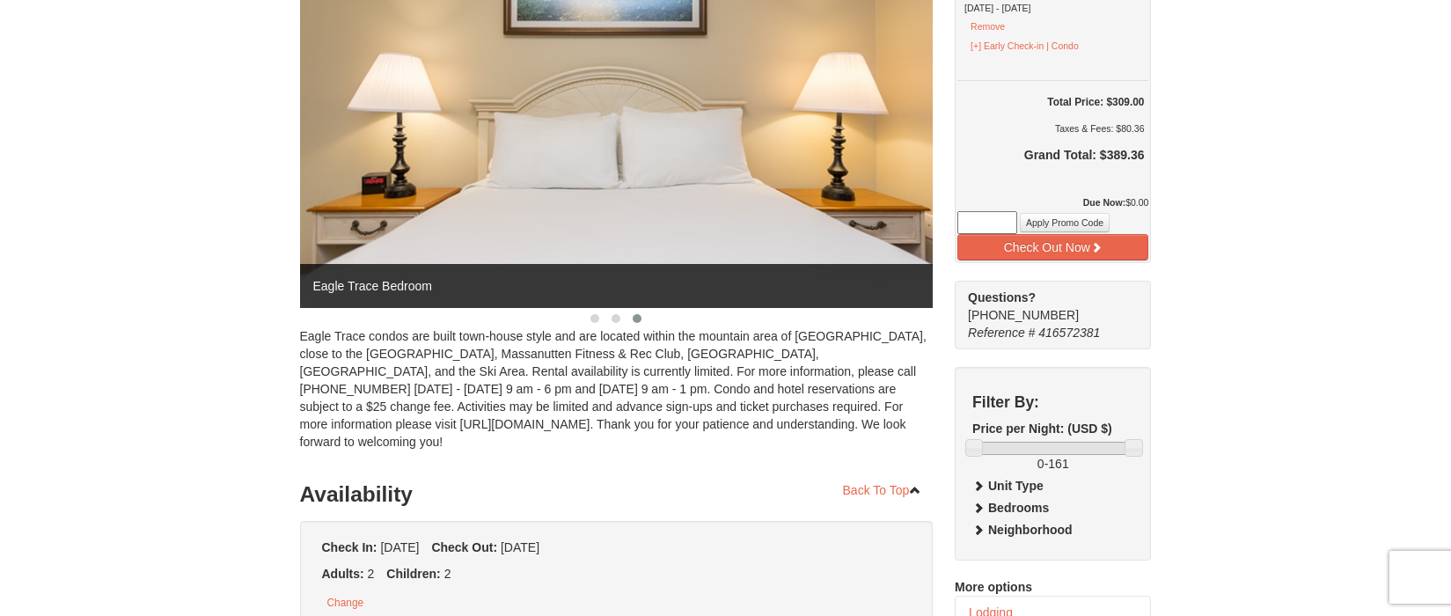
scroll to position [264, 0]
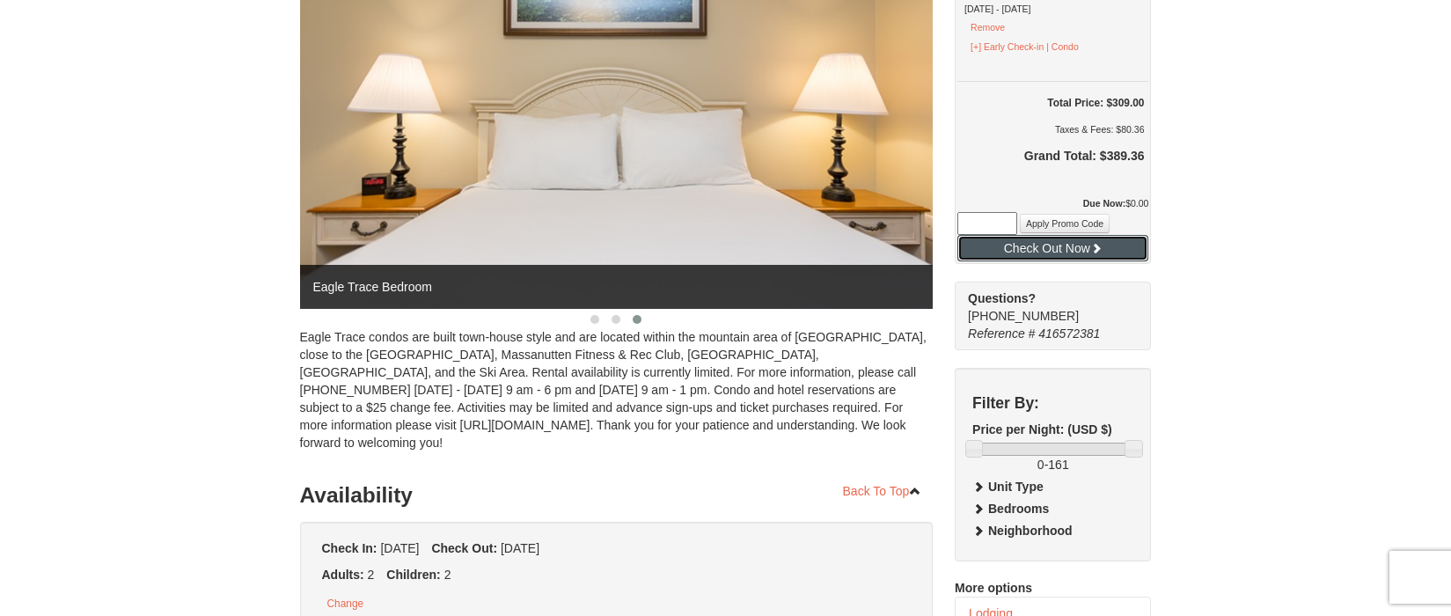
click at [1084, 261] on button "Check Out Now" at bounding box center [1053, 248] width 191 height 26
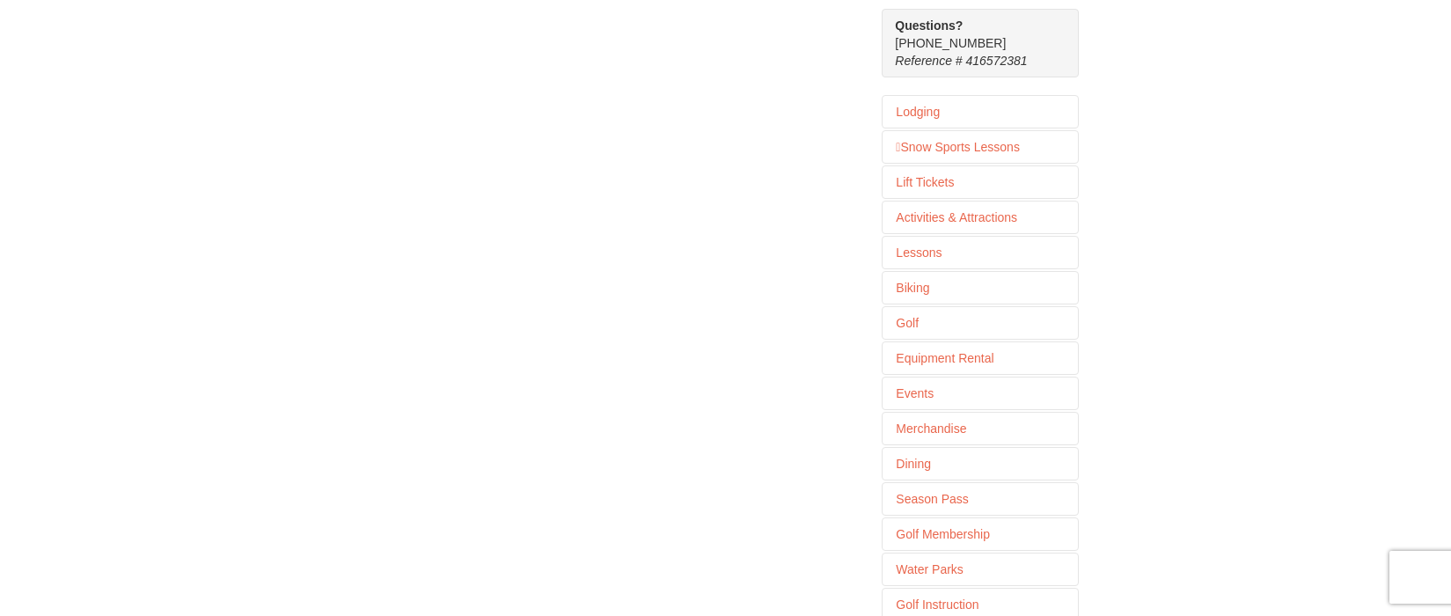
scroll to position [528, 0]
